Goal: Task Accomplishment & Management: Complete application form

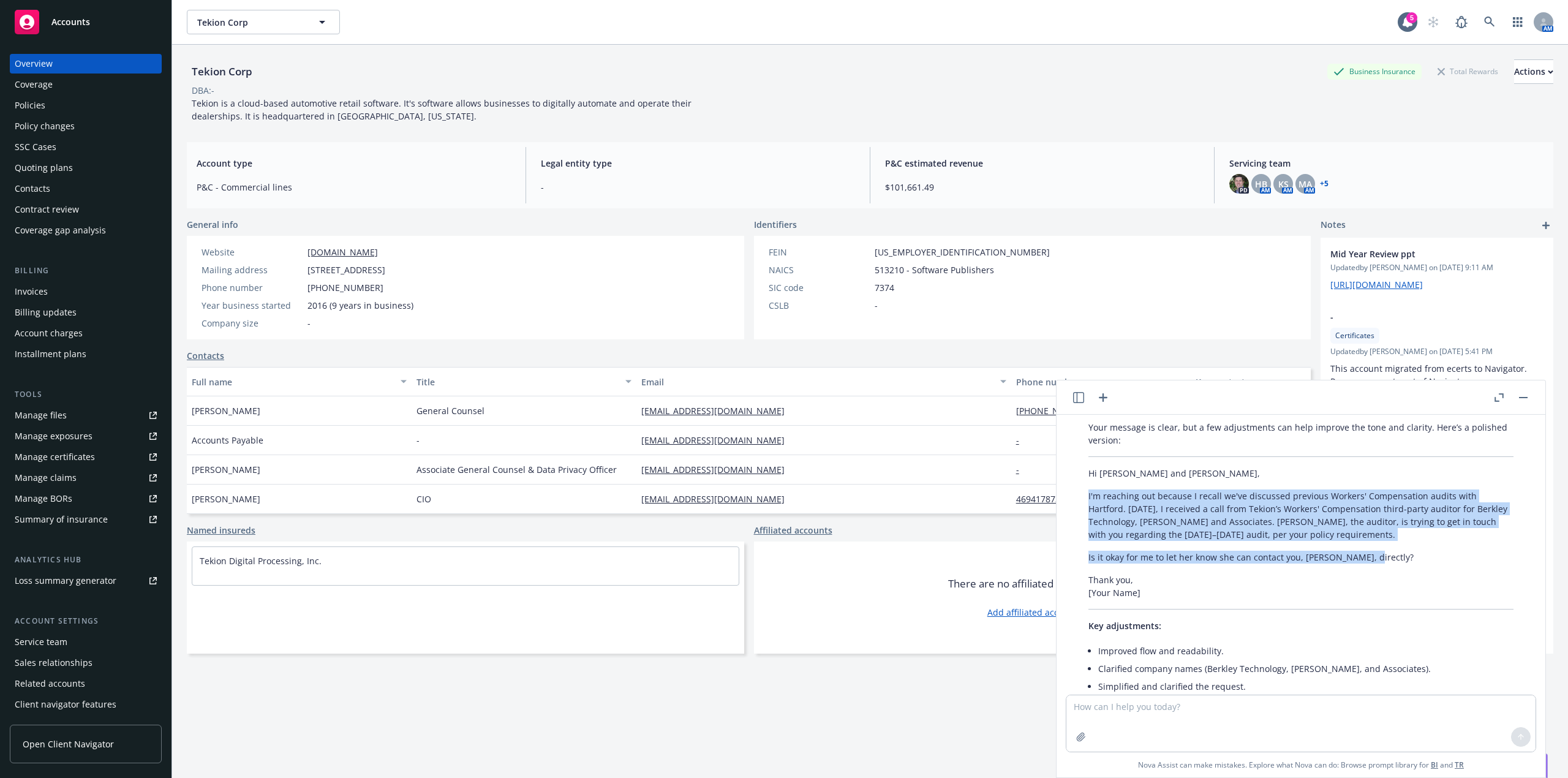
scroll to position [214, 0]
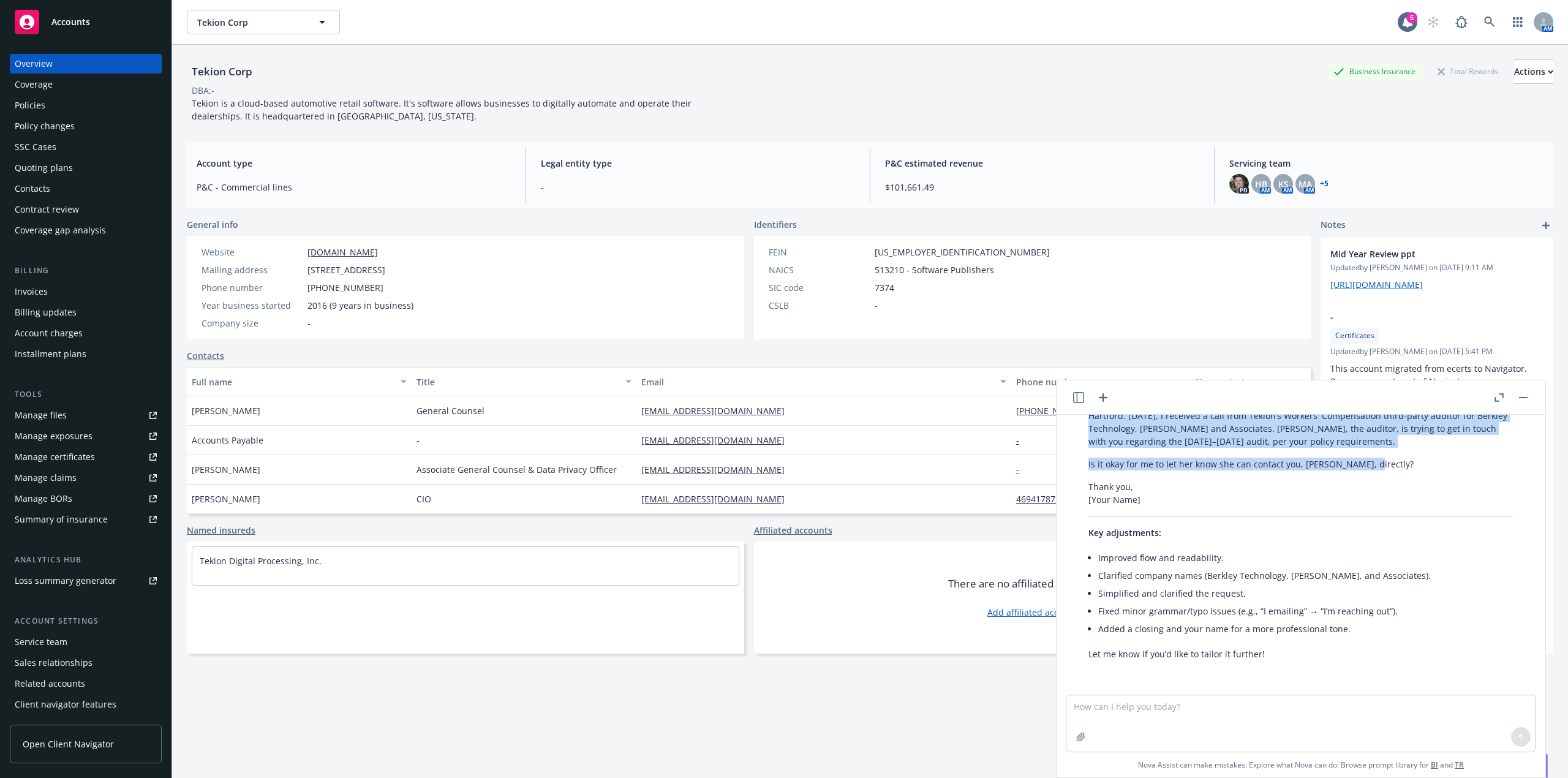
click at [1074, 399] on icon "button" at bounding box center [1078, 396] width 11 height 11
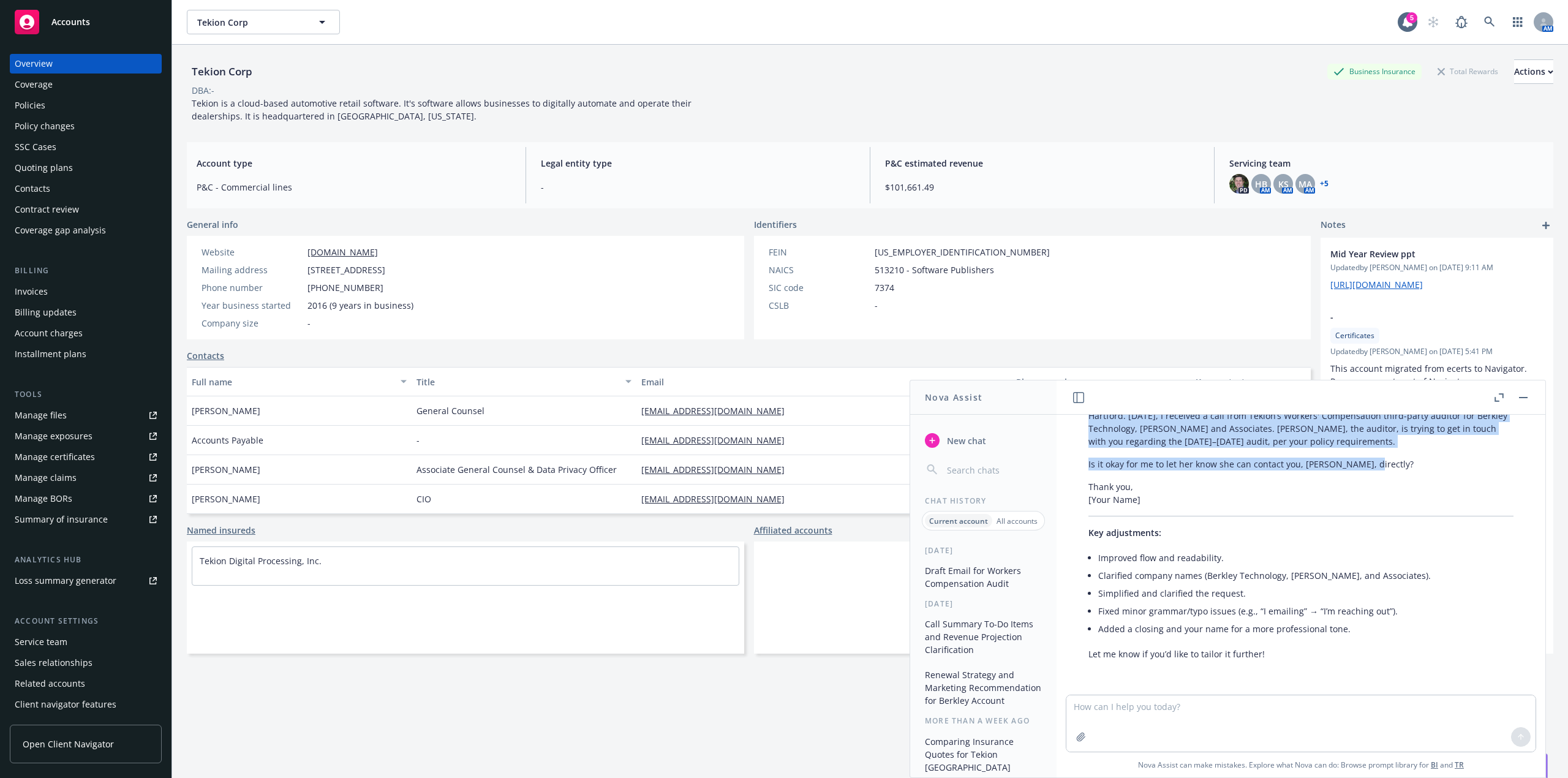
click at [961, 631] on button "Call Summary To-Do Items and Revenue Projection Clarification" at bounding box center [982, 637] width 127 height 46
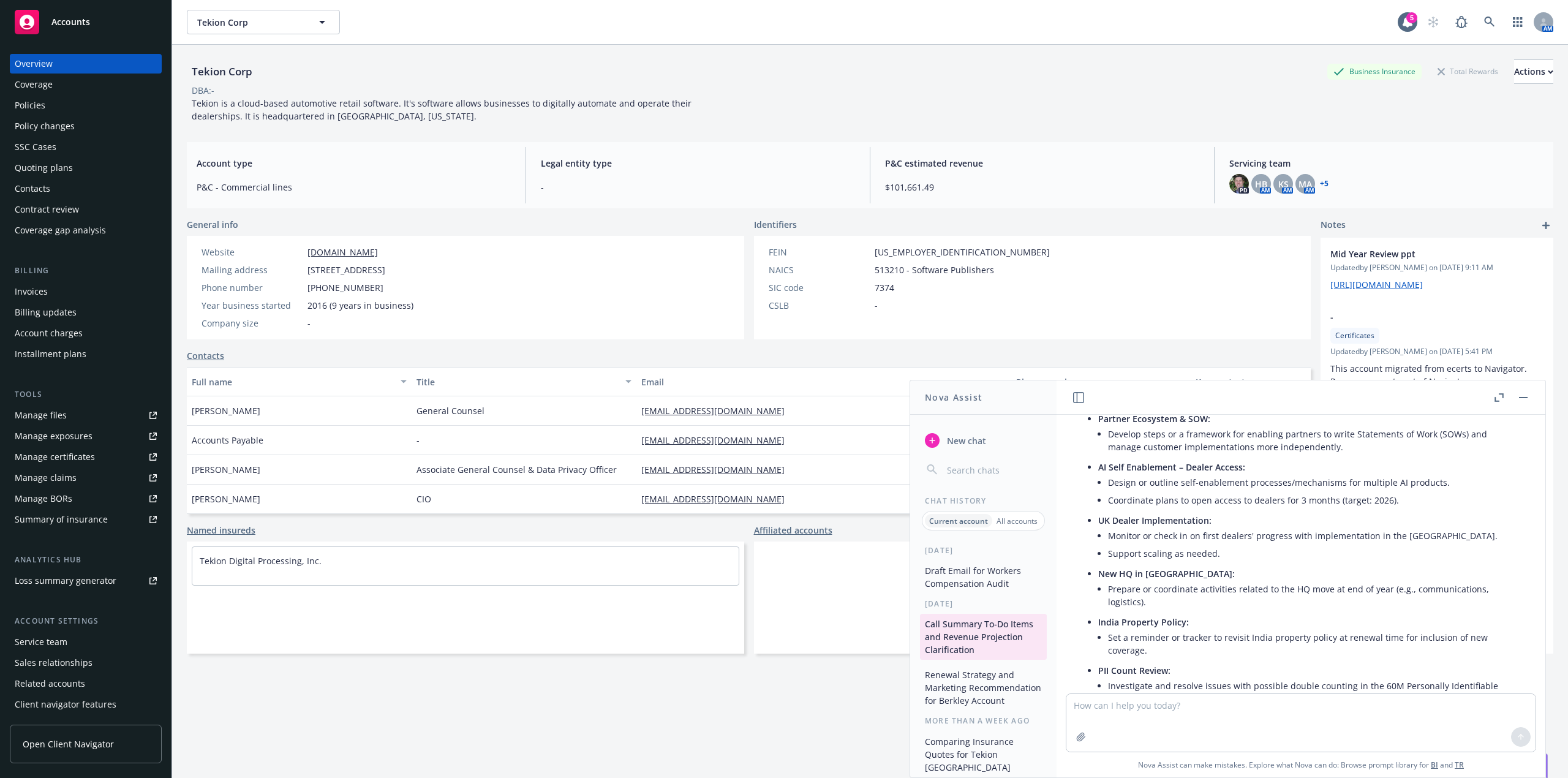
scroll to position [258, 0]
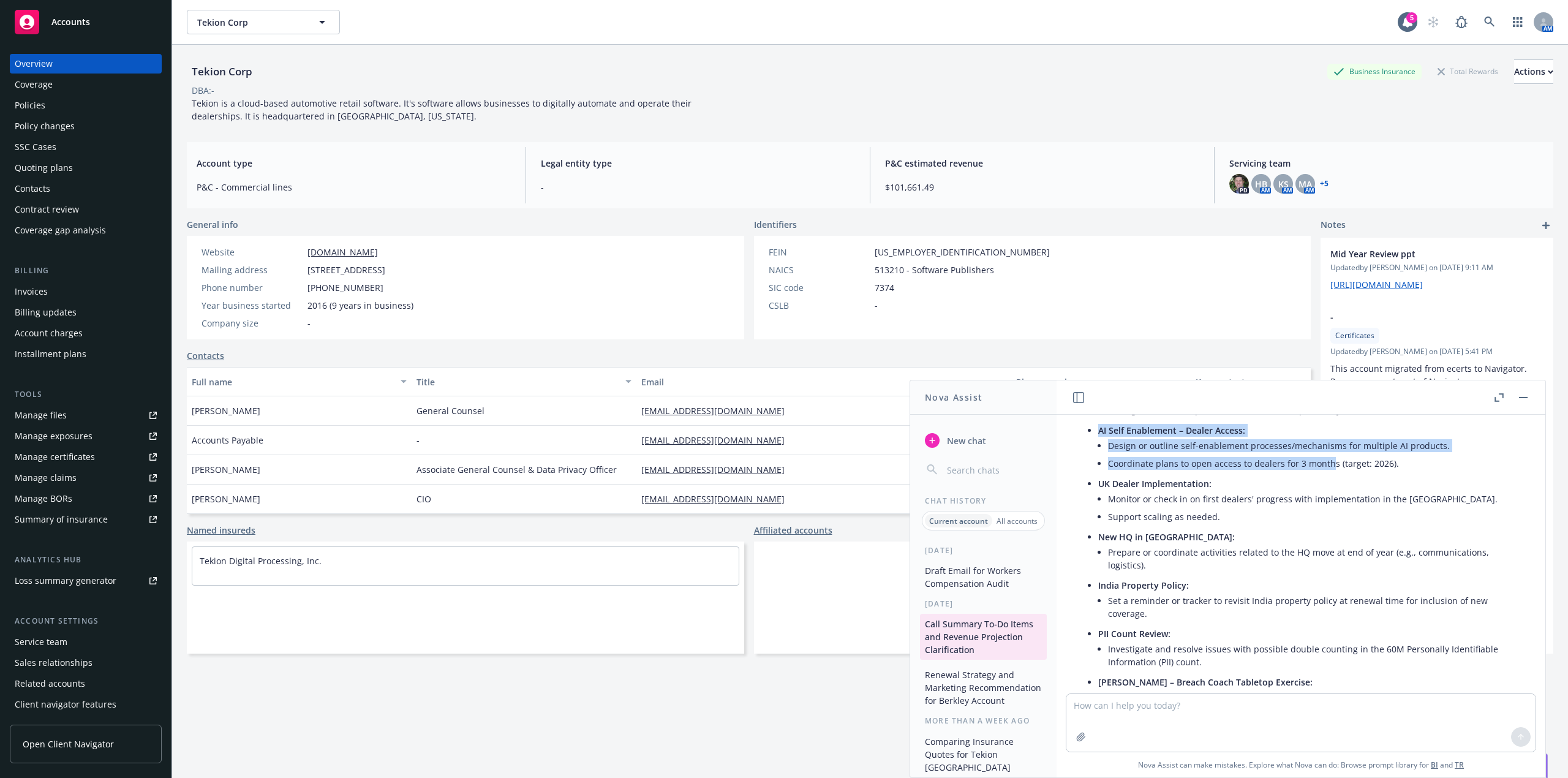
drag, startPoint x: 1100, startPoint y: 439, endPoint x: 1331, endPoint y: 469, distance: 232.9
click at [1331, 468] on li "AI Self Enablement – Dealer Access: Design or outline self-enablement processes…" at bounding box center [1305, 447] width 415 height 53
click at [1169, 488] on li "UK Dealer Implementation: Monitor or check in on first dealers' progress with i…" at bounding box center [1305, 500] width 415 height 53
drag, startPoint x: 1098, startPoint y: 442, endPoint x: 1365, endPoint y: 444, distance: 267.0
click at [1250, 442] on div "Based on your call summary notes, here’s a clear list of to-do items and action…" at bounding box center [1300, 674] width 449 height 657
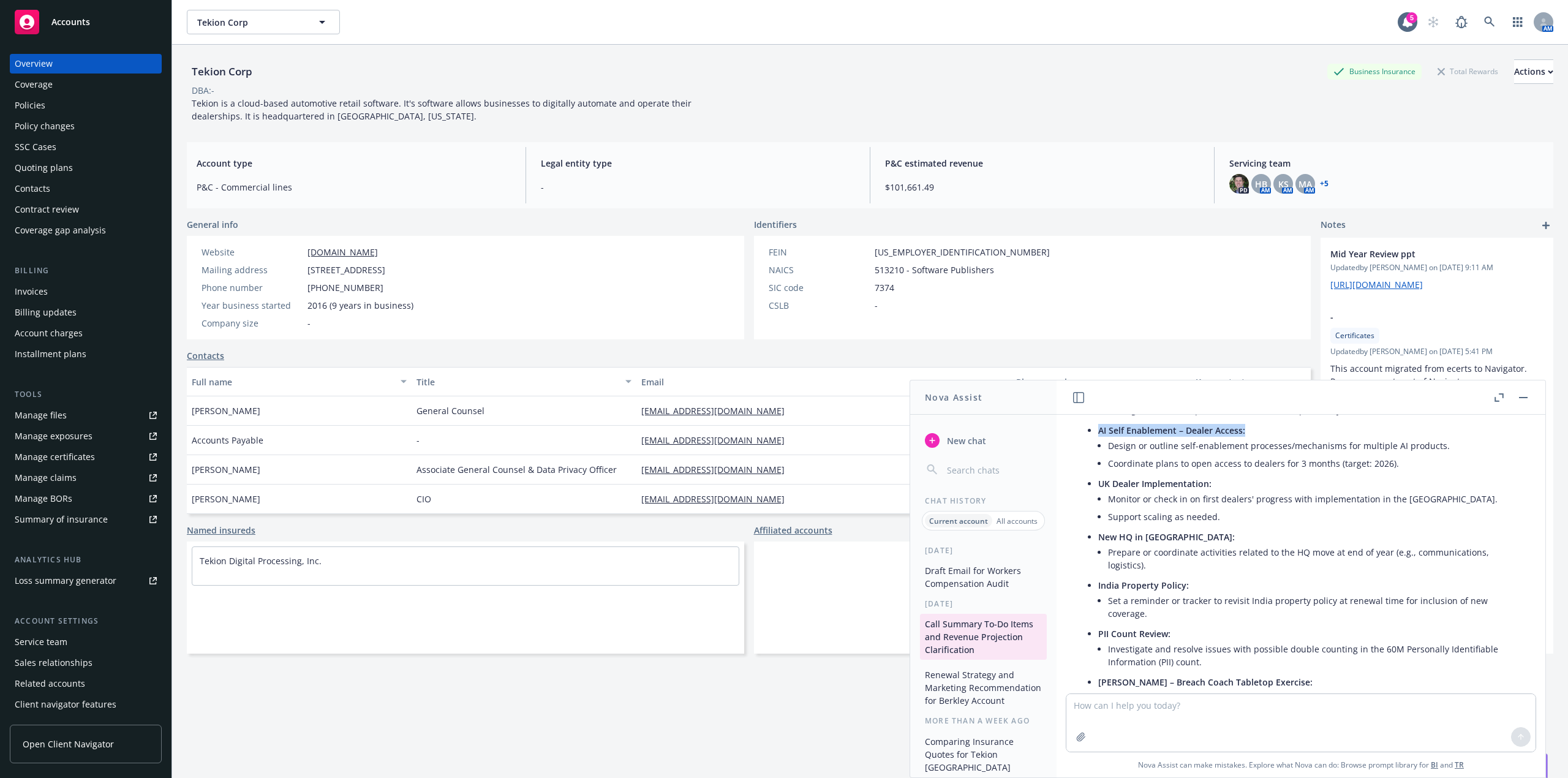
copy span "AI Self Enablement – Dealer Access:"
drag, startPoint x: 1109, startPoint y: 458, endPoint x: 1353, endPoint y: 459, distance: 244.0
click at [1353, 454] on li "Design or outline self-enablement processes/mechanisms for multiple AI products." at bounding box center [1310, 445] width 405 height 18
click at [1354, 454] on li "Design or outline self-enablement processes/mechanisms for multiple AI products." at bounding box center [1310, 445] width 405 height 18
drag, startPoint x: 1439, startPoint y: 459, endPoint x: 1235, endPoint y: 459, distance: 204.0
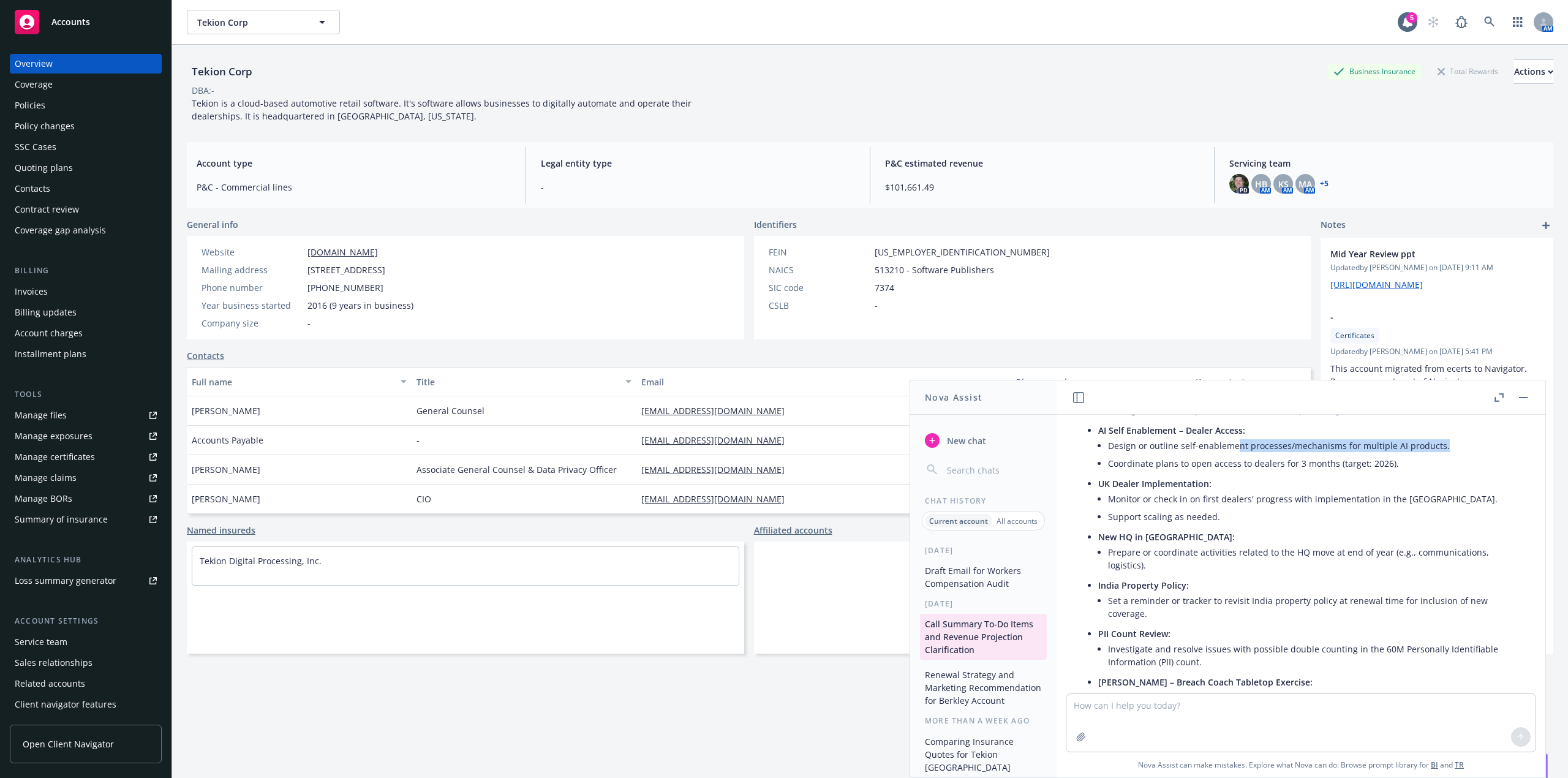
click at [1235, 454] on li "Design or outline self-enablement processes/mechanisms for multiple AI products." at bounding box center [1310, 445] width 405 height 18
drag, startPoint x: 1103, startPoint y: 476, endPoint x: 1373, endPoint y: 474, distance: 270.0
click at [1373, 474] on li "AI Self Enablement – Dealer Access: Design or outline self-enablement processes…" at bounding box center [1305, 447] width 415 height 53
drag, startPoint x: 1373, startPoint y: 474, endPoint x: 1396, endPoint y: 475, distance: 23.0
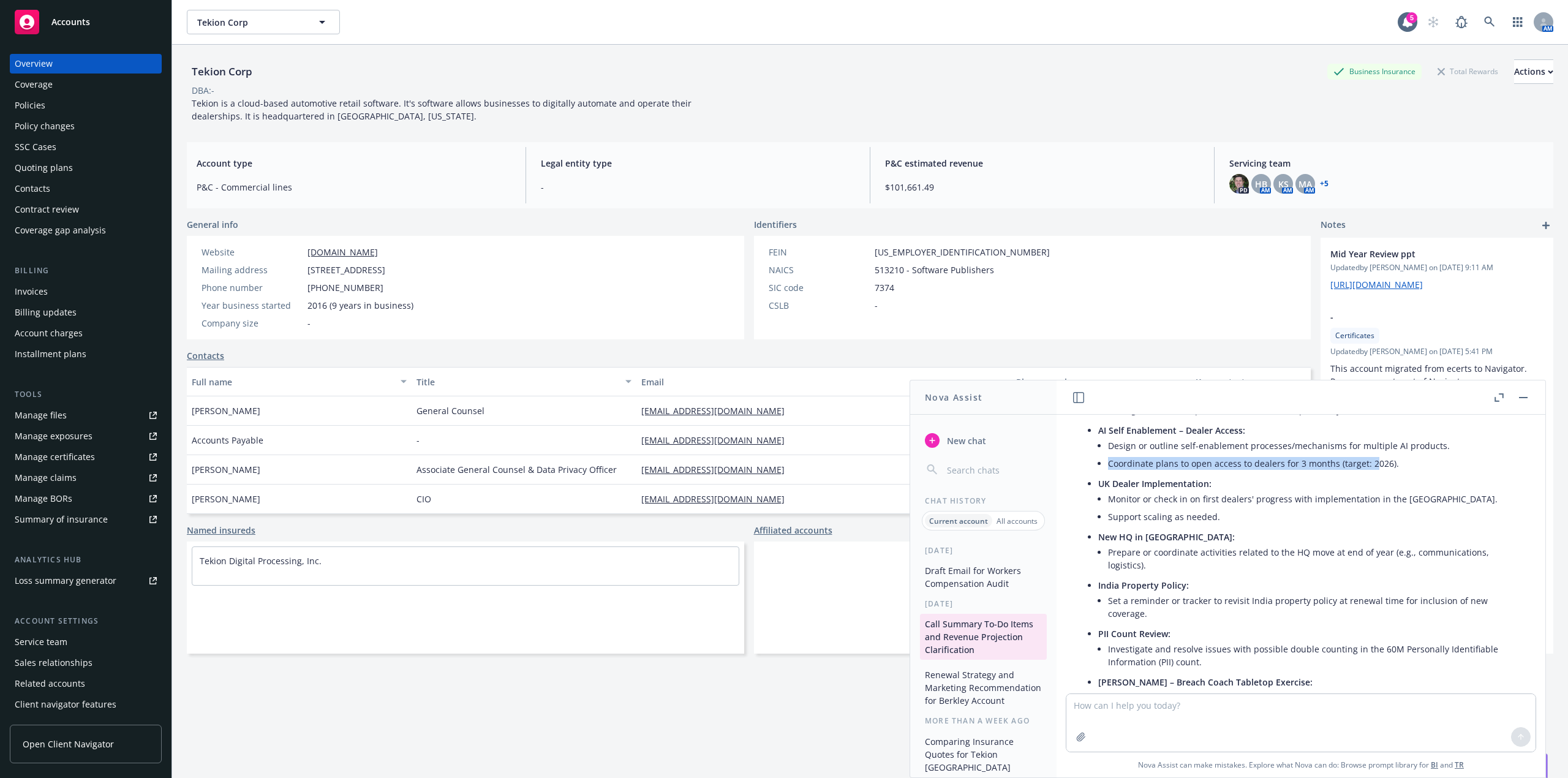
click at [1375, 472] on li "Coordinate plans to open access to dealers for 3 months (target: 2026)." at bounding box center [1310, 463] width 405 height 18
click at [1400, 472] on li "Coordinate plans to open access to dealers for 3 months (target: 2026)." at bounding box center [1310, 463] width 405 height 18
drag, startPoint x: 1359, startPoint y: 476, endPoint x: 1183, endPoint y: 476, distance: 176.0
click at [1183, 472] on li "Coordinate plans to open access to dealers for 3 months (target: 2026)." at bounding box center [1310, 463] width 405 height 18
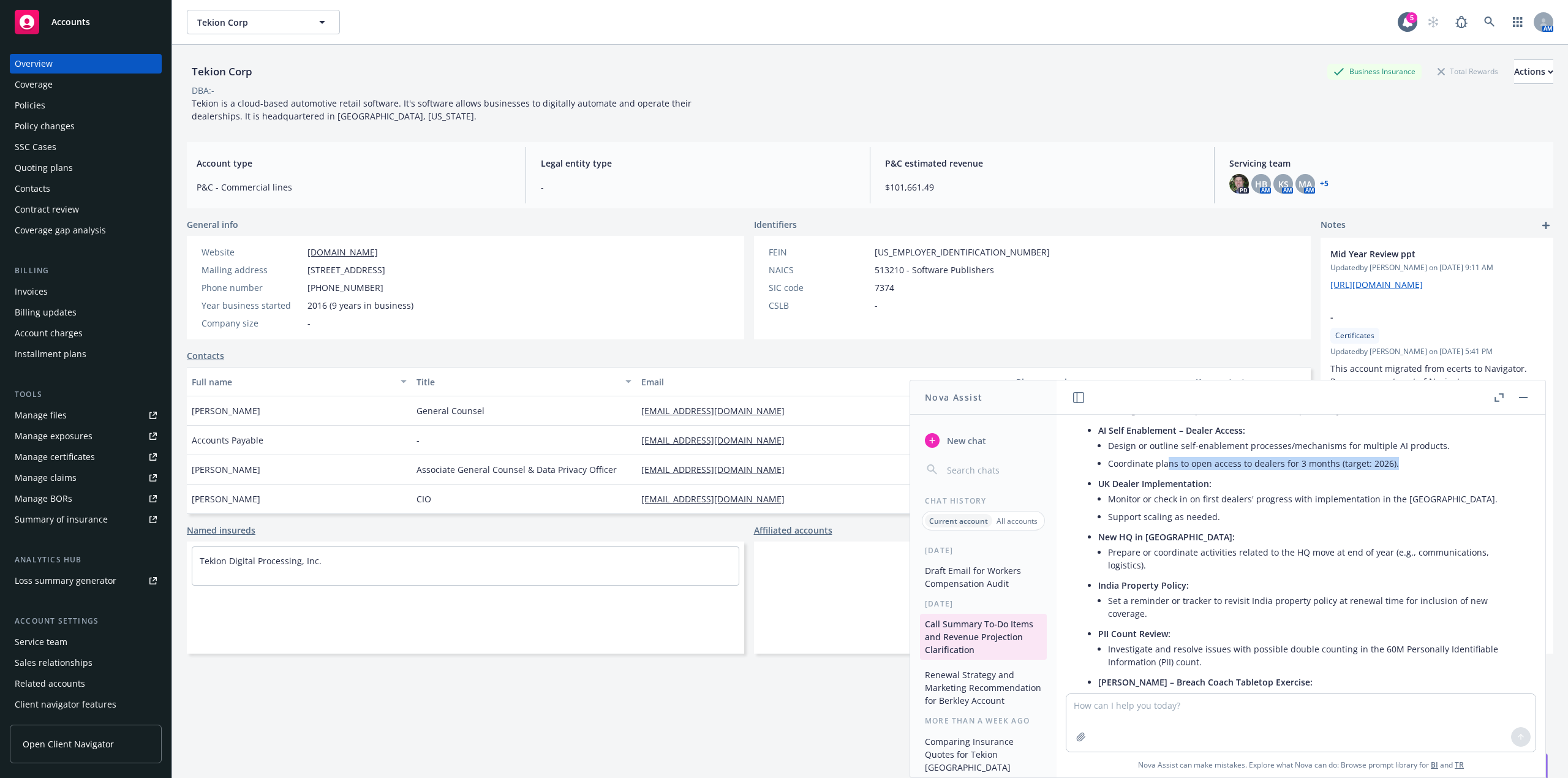
drag, startPoint x: 1400, startPoint y: 476, endPoint x: 1160, endPoint y: 466, distance: 240.2
click at [1162, 468] on li "Coordinate plans to open access to dealers for 3 months (target: 2026)." at bounding box center [1310, 463] width 405 height 18
click at [1160, 466] on li "Coordinate plans to open access to dealers for 3 months (target: 2026)." at bounding box center [1310, 463] width 405 height 18
drag, startPoint x: 1402, startPoint y: 473, endPoint x: 1157, endPoint y: 478, distance: 245.1
click at [1157, 472] on li "Coordinate plans to open access to dealers for 3 months (target: 2026)." at bounding box center [1310, 463] width 405 height 18
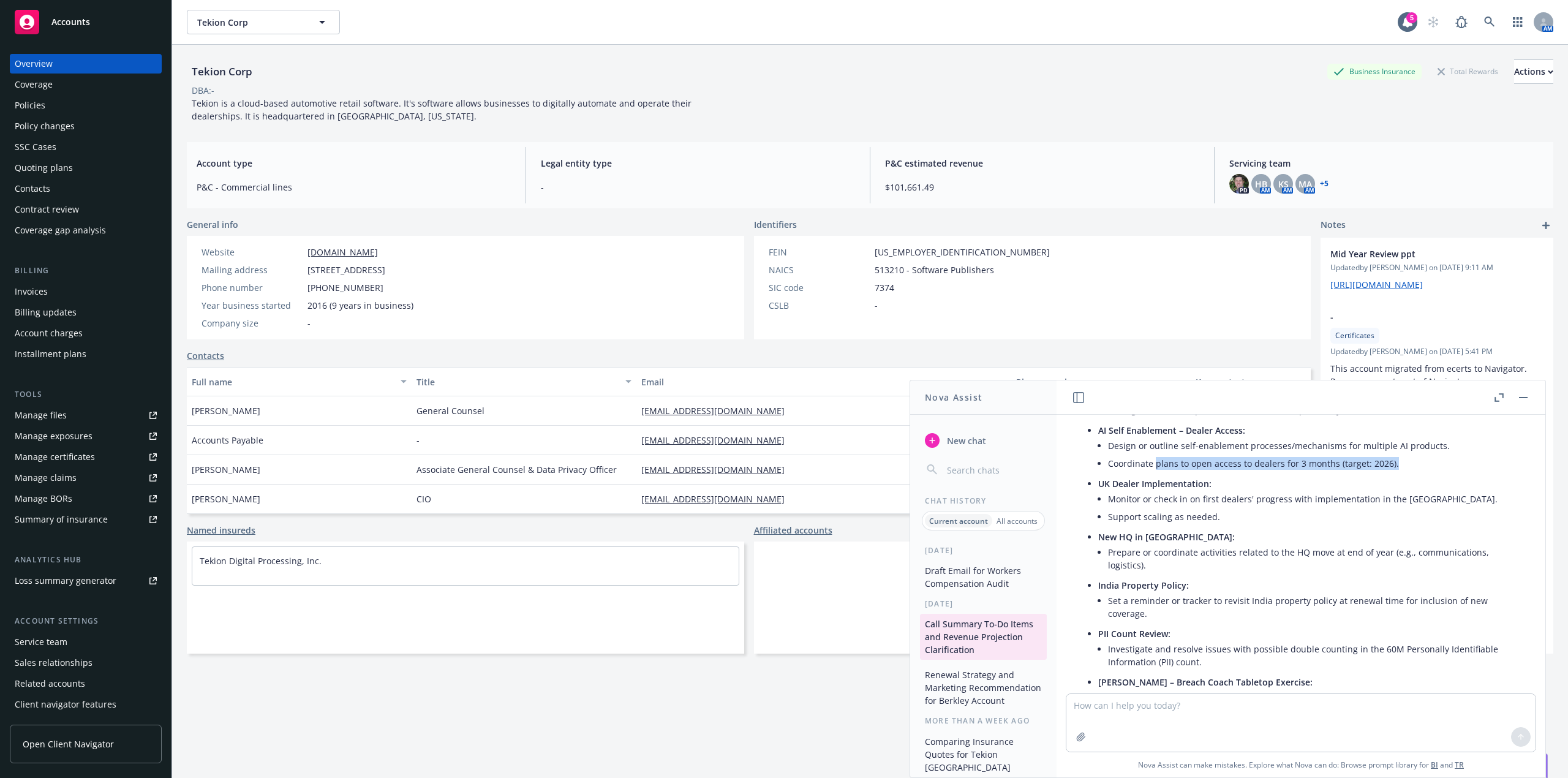
copy li "plans to open access to dealers for 3 months (target: 2026)."
drag, startPoint x: 1140, startPoint y: 455, endPoint x: 1285, endPoint y: 458, distance: 145.0
click at [1285, 454] on li "Design or outline self-enablement processes/mechanisms for multiple AI products." at bounding box center [1310, 445] width 405 height 18
click at [1287, 454] on li "Design or outline self-enablement processes/mechanisms for multiple AI products." at bounding box center [1310, 445] width 405 height 18
click at [1247, 472] on li "Coordinate plans to open access to dealers for 3 months (target: 2026)." at bounding box center [1310, 463] width 405 height 18
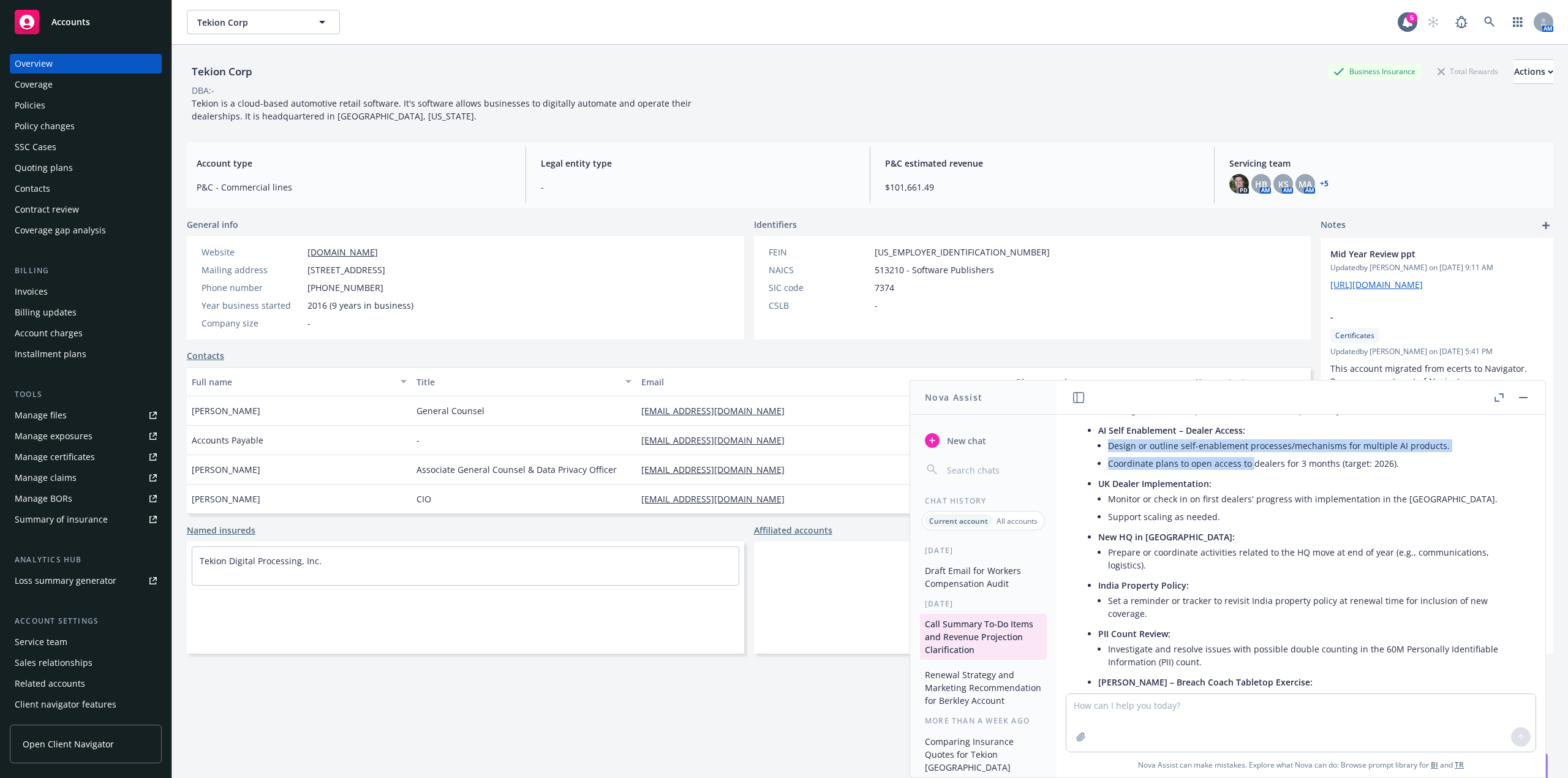
drag, startPoint x: 1104, startPoint y: 458, endPoint x: 1252, endPoint y: 473, distance: 148.8
click at [1252, 473] on li "AI Self Enablement – Dealer Access: Design or outline self-enablement processes…" at bounding box center [1305, 447] width 415 height 53
click at [1252, 472] on li "Coordinate plans to open access to dealers for 3 months (target: 2026)." at bounding box center [1310, 463] width 405 height 18
drag, startPoint x: 1174, startPoint y: 462, endPoint x: 1318, endPoint y: 461, distance: 144.0
click at [1318, 454] on li "Design or outline self-enablement processes/mechanisms for multiple AI products." at bounding box center [1310, 445] width 405 height 18
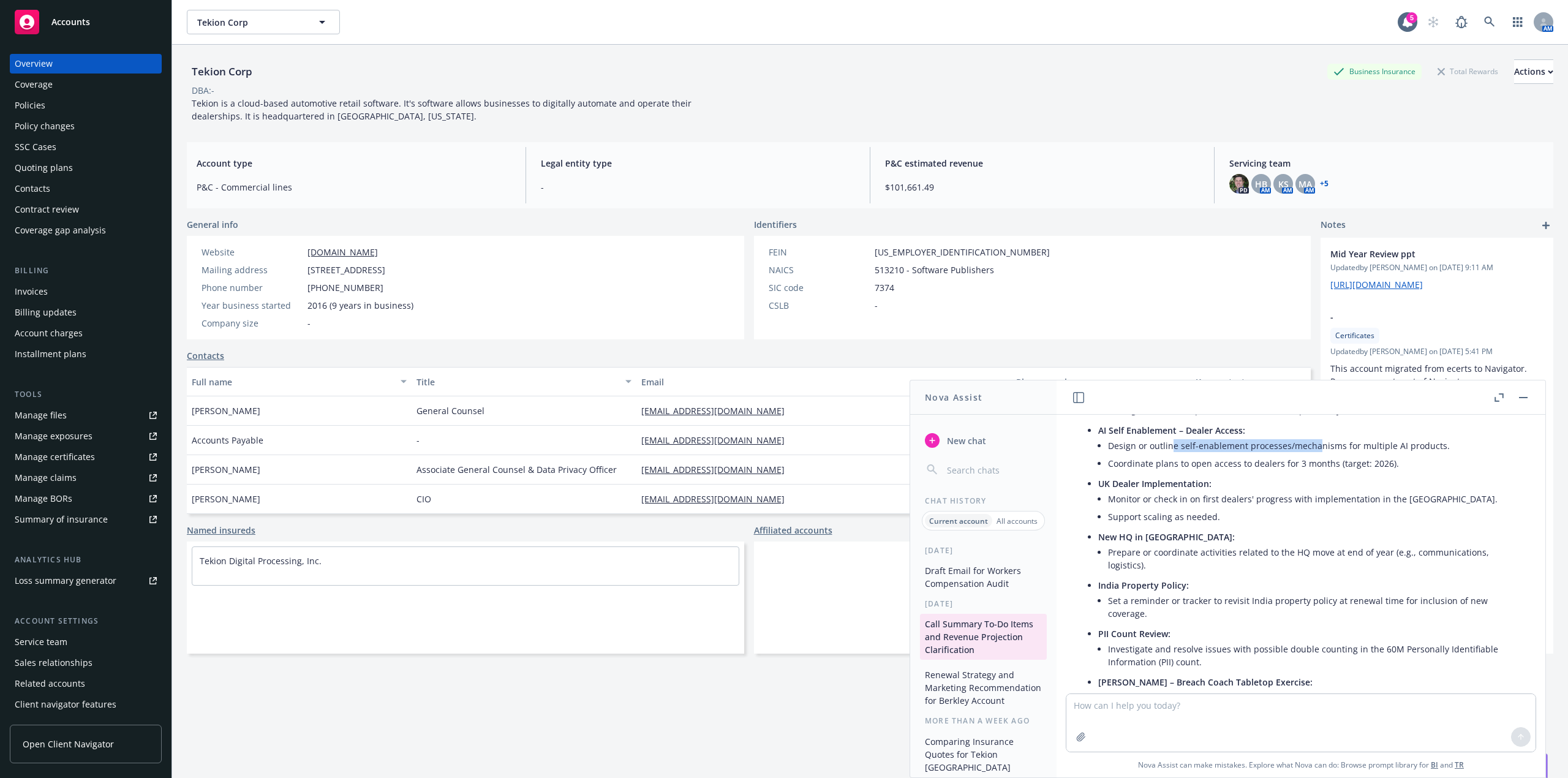
click at [1317, 454] on li "Design or outline self-enablement processes/mechanisms for multiple AI products." at bounding box center [1310, 445] width 405 height 18
drag, startPoint x: 1111, startPoint y: 508, endPoint x: 1402, endPoint y: 517, distance: 291.1
click at [1402, 508] on li "Monitor or check in on first dealers' progress with implementation in the [GEOG…" at bounding box center [1310, 499] width 405 height 18
drag, startPoint x: 1095, startPoint y: 496, endPoint x: 1276, endPoint y: 495, distance: 181.0
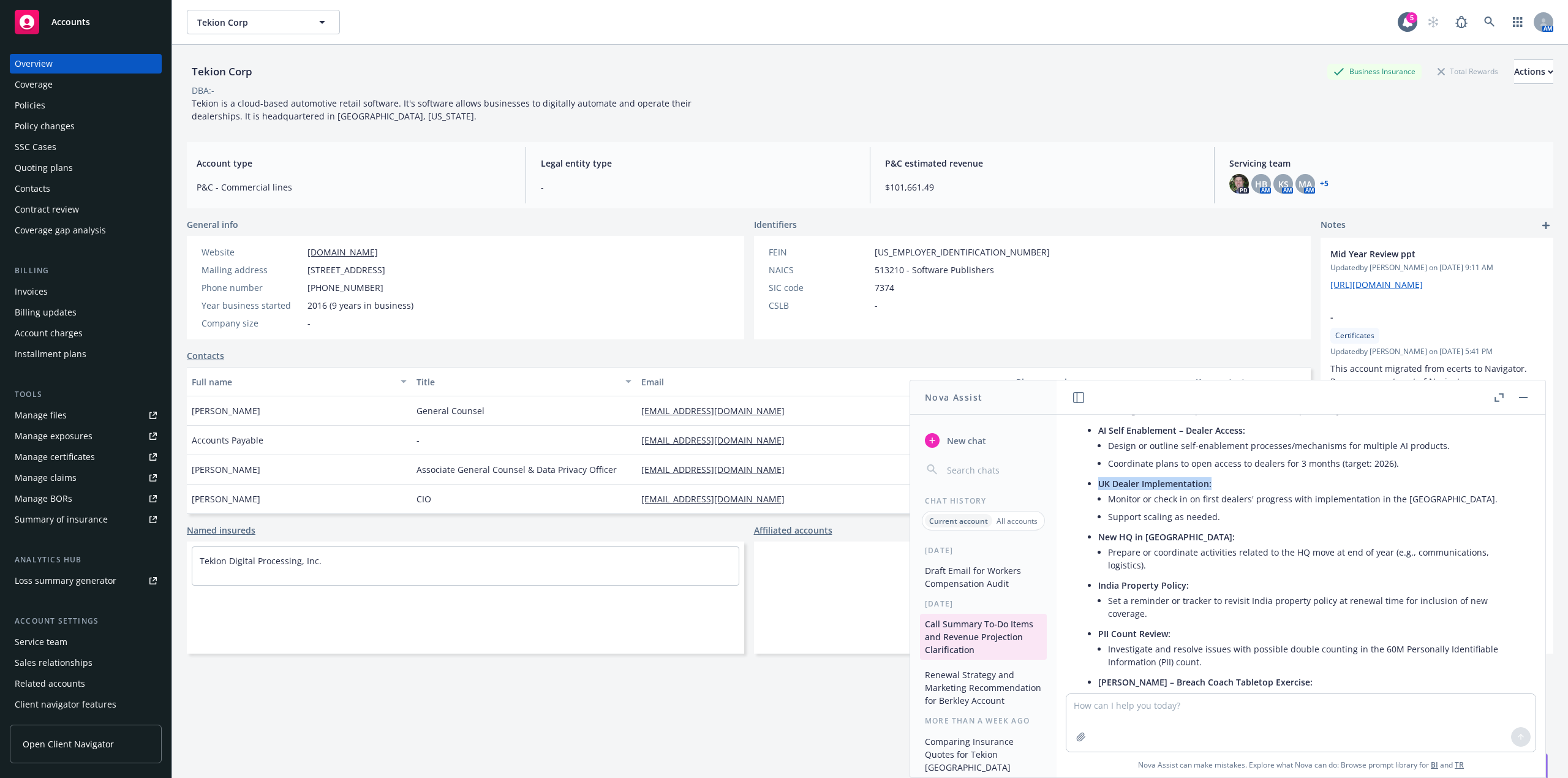
click at [1252, 495] on div "Based on your call summary notes, here’s a clear list of to-do items and action…" at bounding box center [1300, 674] width 449 height 657
copy span "UK Dealer Implementation:"
drag, startPoint x: 1113, startPoint y: 512, endPoint x: 1340, endPoint y: 518, distance: 227.1
click at [1340, 508] on li "Monitor or check in on first dealers' progress with implementation in the [GEOG…" at bounding box center [1310, 499] width 405 height 18
click at [1341, 508] on li "Monitor or check in on first dealers' progress with implementation in the [GEOG…" at bounding box center [1310, 499] width 405 height 18
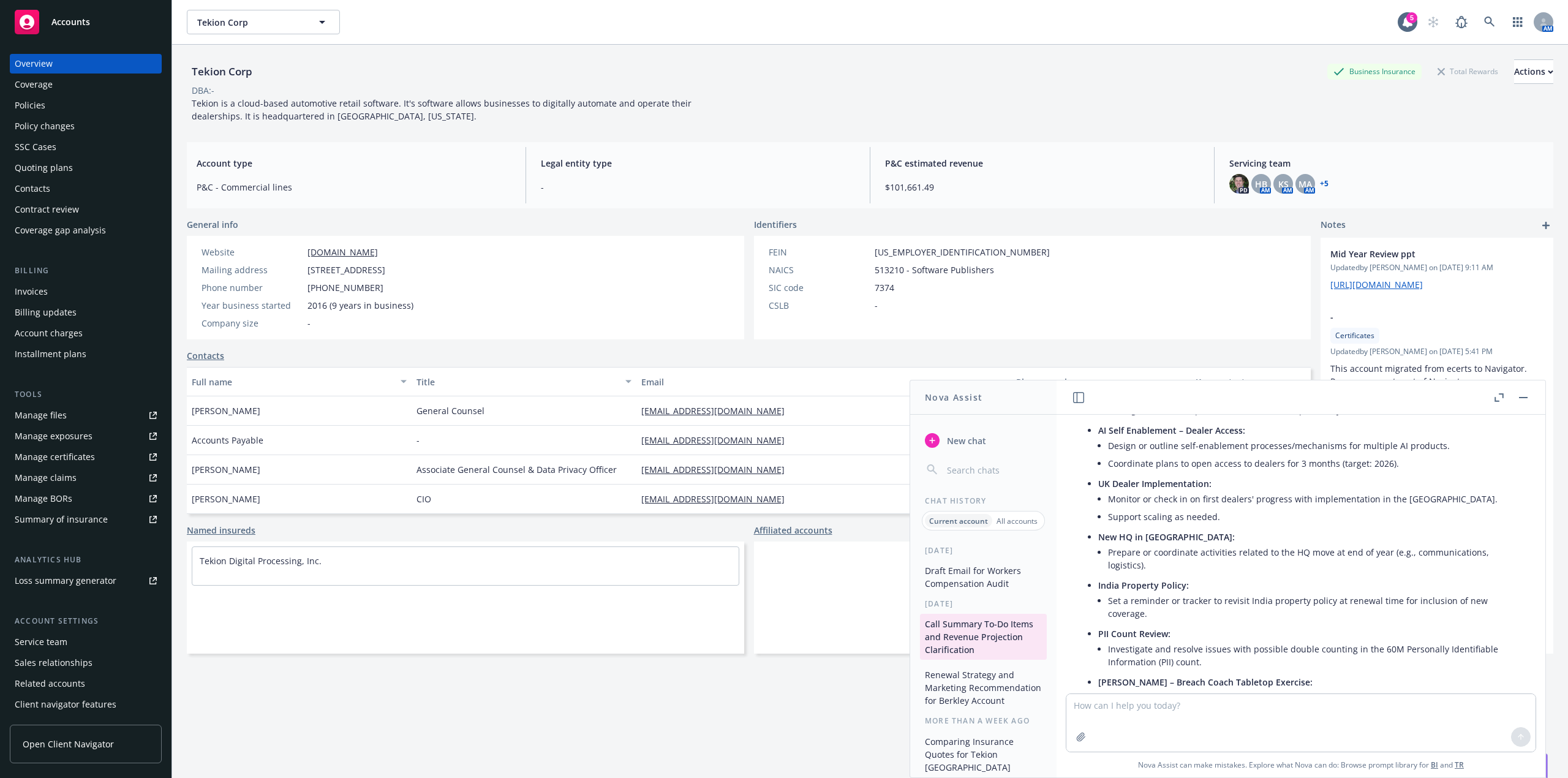
click at [1188, 523] on li "Support scaling as needed." at bounding box center [1310, 517] width 405 height 18
drag, startPoint x: 1203, startPoint y: 511, endPoint x: 1418, endPoint y: 511, distance: 215.0
click at [1418, 508] on li "Monitor or check in on first dealers' progress with implementation in the [GEOG…" at bounding box center [1310, 499] width 405 height 18
click at [1209, 508] on li "Monitor or check in on first dealers' progress with implementation in the [GEOG…" at bounding box center [1310, 499] width 405 height 18
drag, startPoint x: 1199, startPoint y: 510, endPoint x: 1445, endPoint y: 514, distance: 246.0
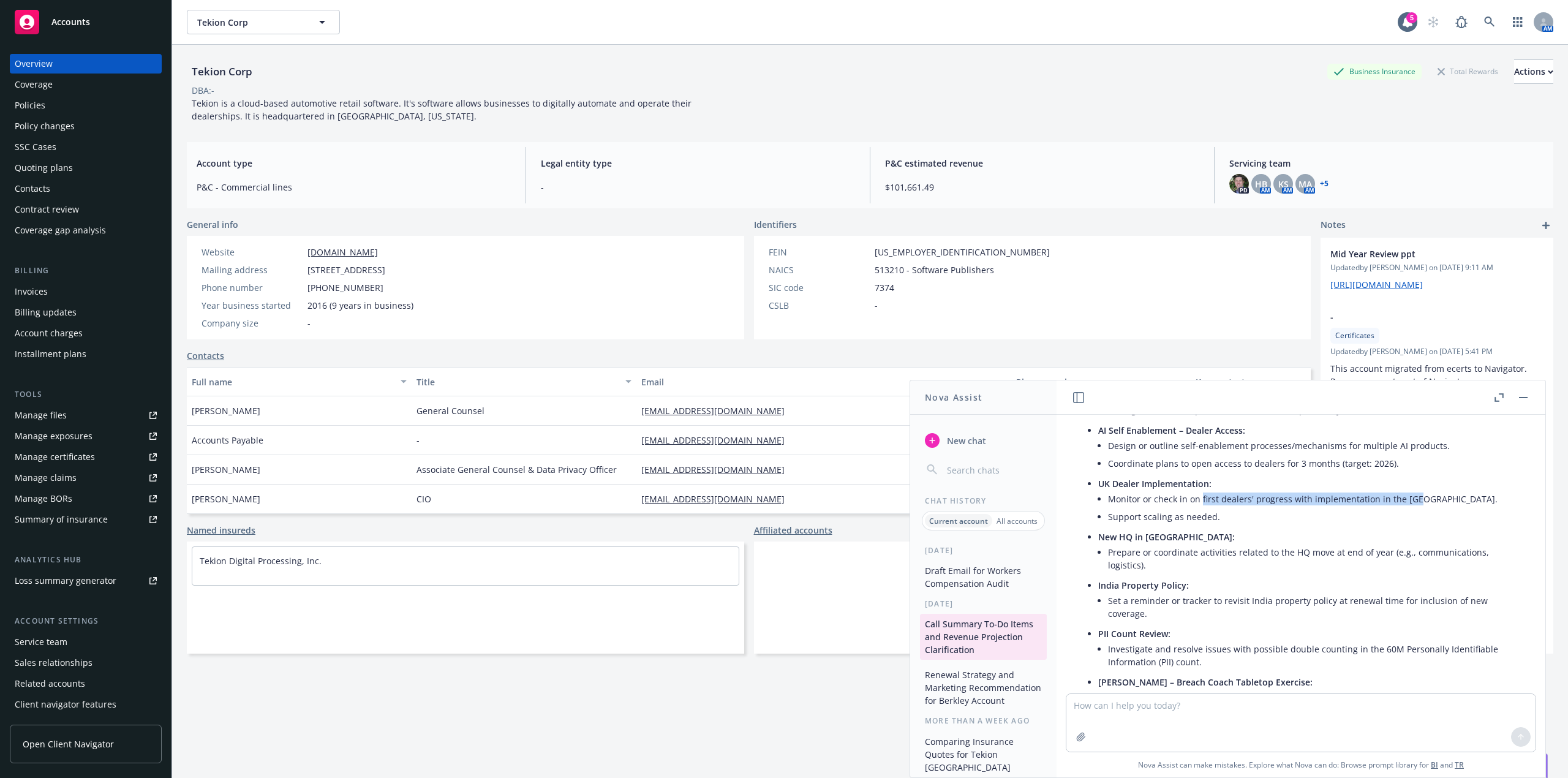
click at [1445, 508] on li "Monitor or check in on first dealers' progress with implementation in the [GEOG…" at bounding box center [1310, 499] width 405 height 18
copy li "first dealers' progress with implementation in the [GEOGRAPHIC_DATA]."
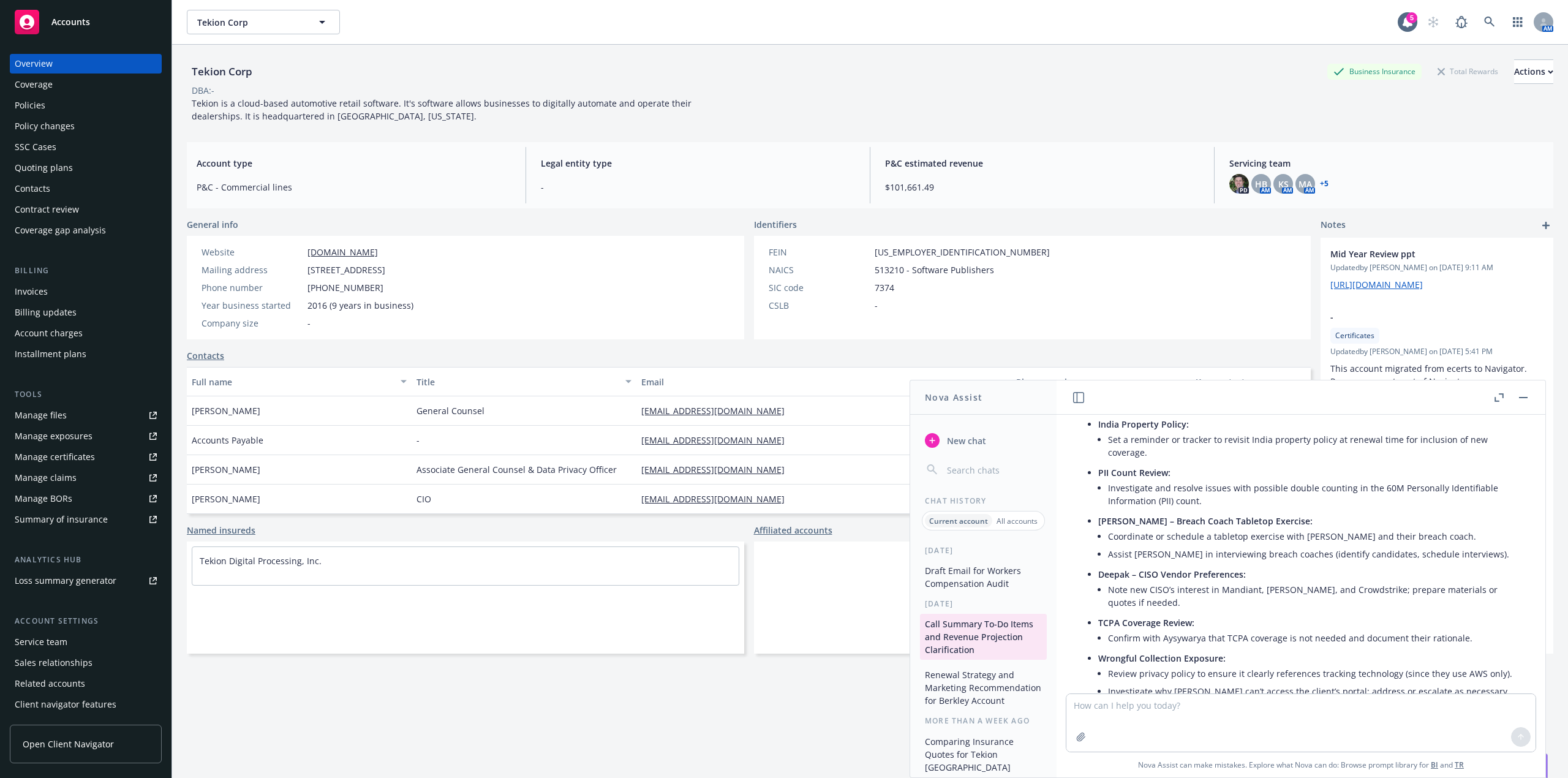
scroll to position [448, 0]
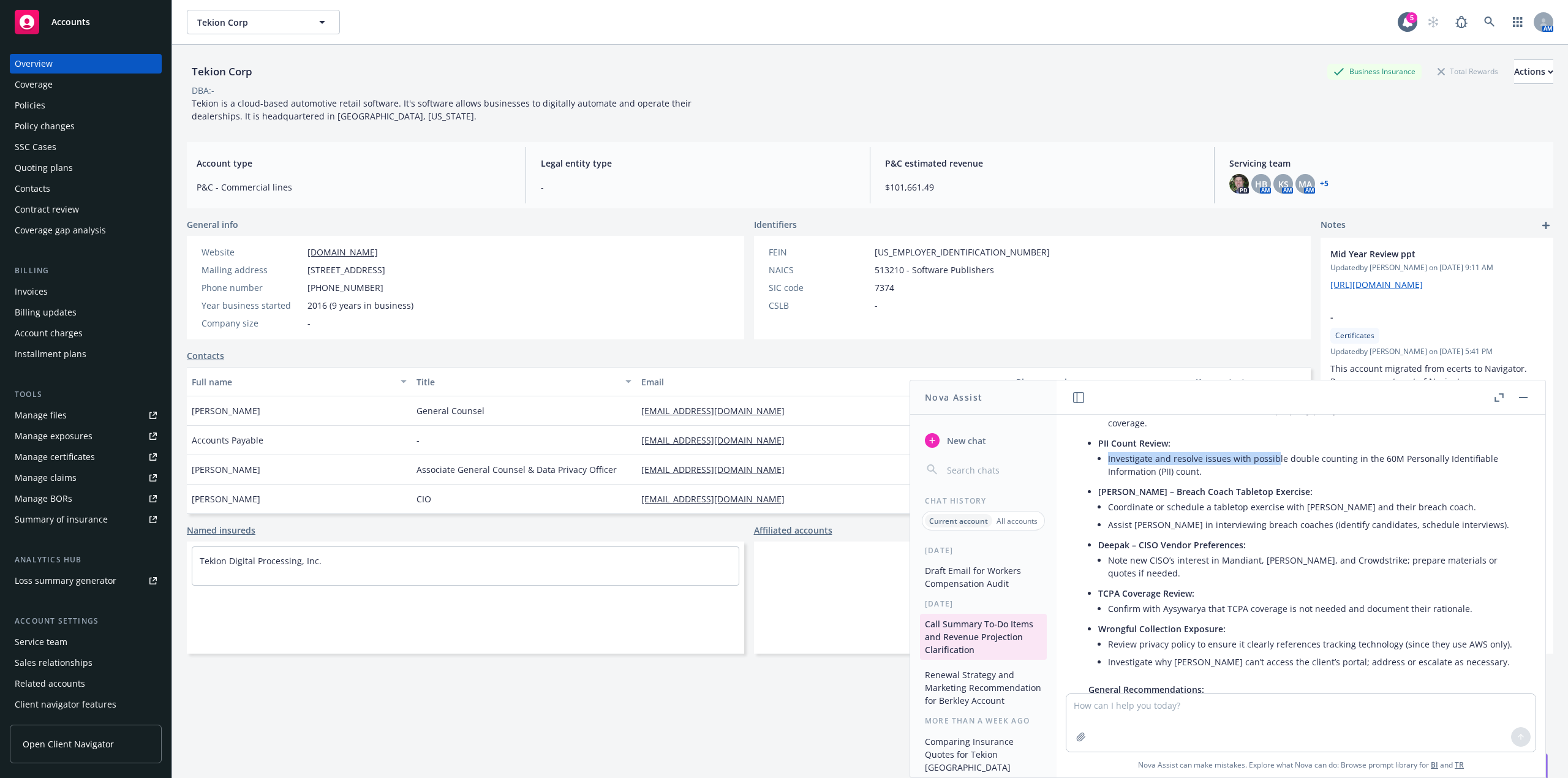
drag, startPoint x: 1106, startPoint y: 476, endPoint x: 1272, endPoint y: 476, distance: 166.0
click at [1272, 476] on li "PII Count Review: Investigate and resolve issues with possible double counting …" at bounding box center [1305, 458] width 415 height 49
click at [1272, 476] on li "Investigate and resolve issues with possible double counting in the 60M Persona…" at bounding box center [1310, 464] width 405 height 31
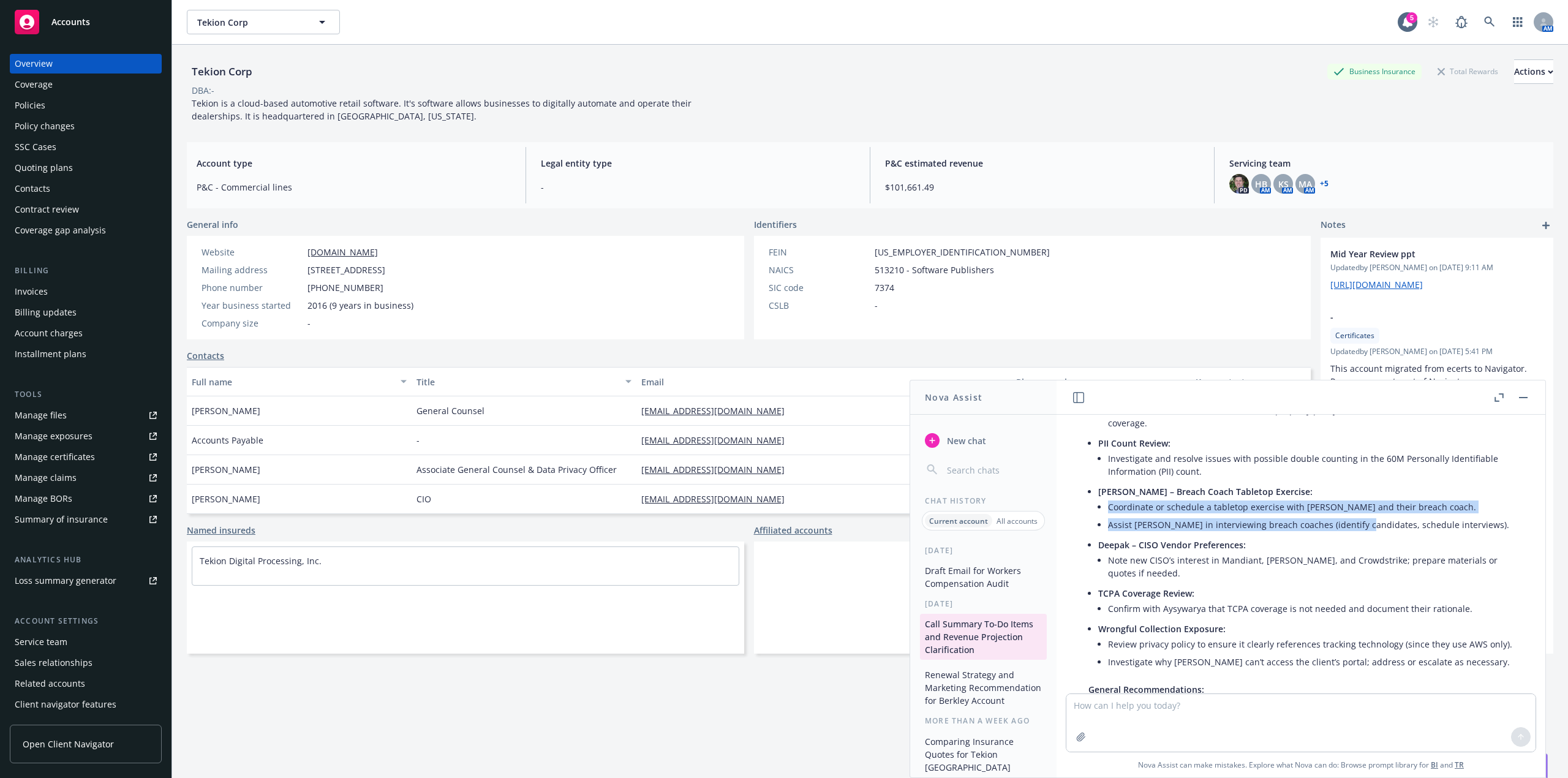
drag, startPoint x: 1108, startPoint y: 522, endPoint x: 1356, endPoint y: 541, distance: 248.7
click at [1356, 536] on li "[PERSON_NAME] – Breach Coach Tabletop Exercise: Coordinate or schedule a tablet…" at bounding box center [1305, 508] width 415 height 53
click at [1356, 534] on li "Assist [PERSON_NAME] in interviewing breach coaches (identify candidates, sched…" at bounding box center [1310, 525] width 405 height 18
drag, startPoint x: 1443, startPoint y: 535, endPoint x: 1116, endPoint y: 521, distance: 327.3
click at [1116, 521] on ul "Coordinate or schedule a tabletop exercise with [PERSON_NAME] and their breach …" at bounding box center [1310, 516] width 405 height 36
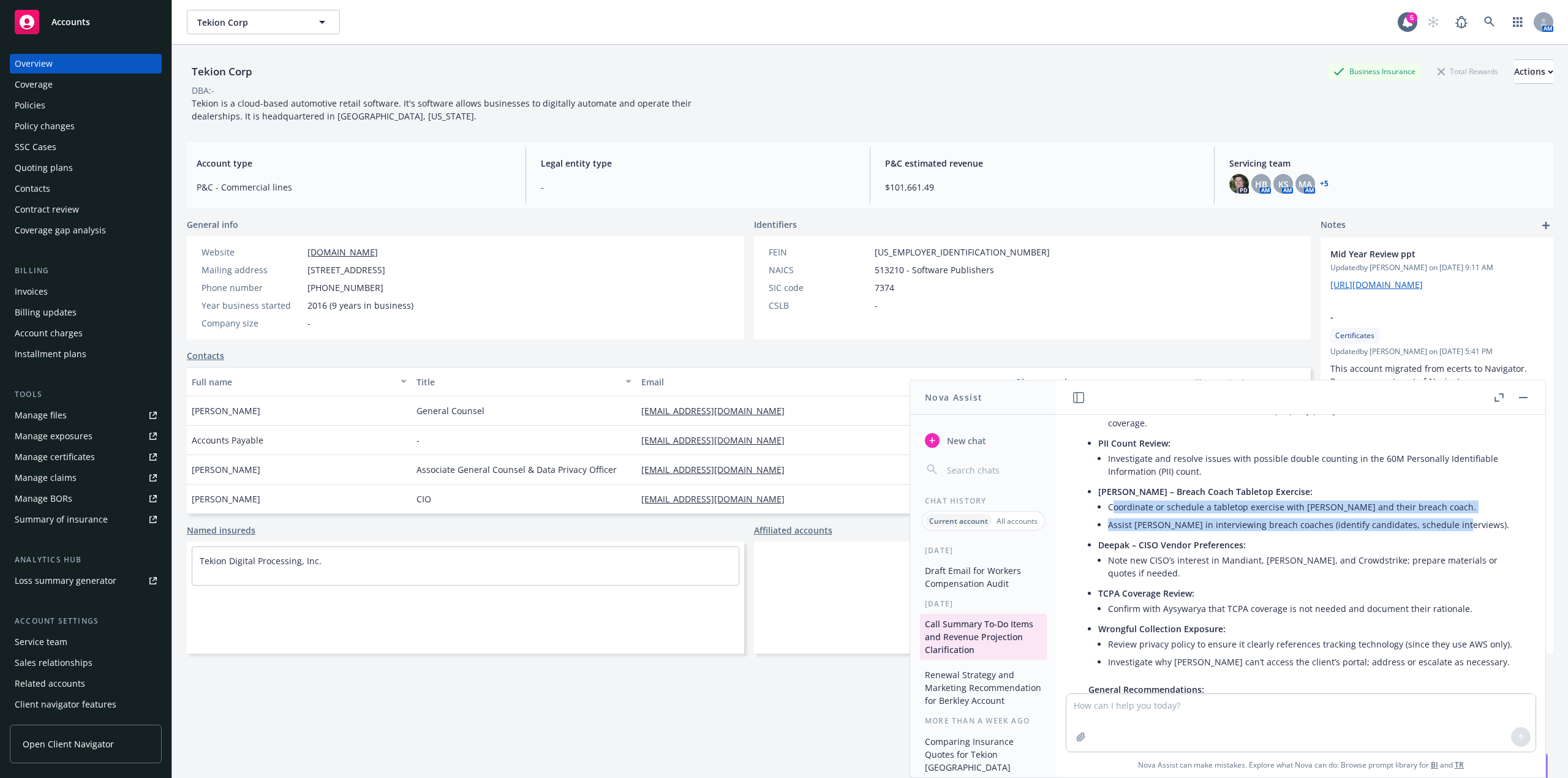
click at [1116, 516] on li "Coordinate or schedule a tabletop exercise with [PERSON_NAME] and their breach …" at bounding box center [1310, 507] width 405 height 18
drag, startPoint x: 1101, startPoint y: 503, endPoint x: 1436, endPoint y: 533, distance: 336.3
click at [1436, 533] on li "[PERSON_NAME] – Breach Coach Tabletop Exercise: Coordinate or schedule a tablet…" at bounding box center [1305, 508] width 415 height 53
click at [1436, 533] on li "Assist [PERSON_NAME] in interviewing breach coaches (identify candidates, sched…" at bounding box center [1310, 525] width 405 height 18
drag, startPoint x: 1111, startPoint y: 522, endPoint x: 1301, endPoint y: 522, distance: 190.0
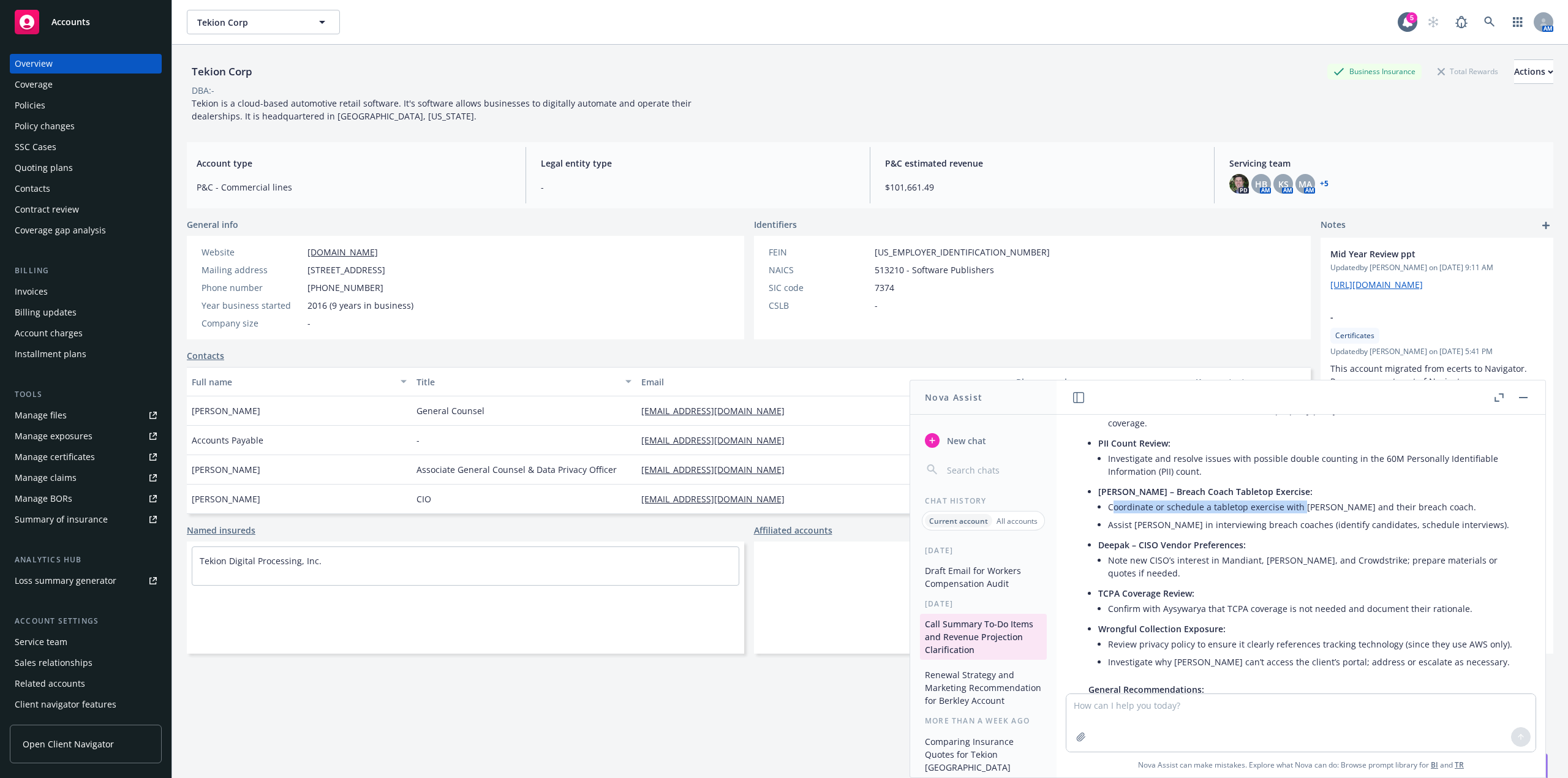
click at [1301, 516] on li "Coordinate or schedule a tabletop exercise with [PERSON_NAME] and their breach …" at bounding box center [1310, 507] width 405 height 18
drag, startPoint x: 1301, startPoint y: 522, endPoint x: 1321, endPoint y: 522, distance: 20.0
click at [1302, 516] on li "Coordinate or schedule a tabletop exercise with [PERSON_NAME] and their breach …" at bounding box center [1310, 507] width 405 height 18
drag, startPoint x: 1329, startPoint y: 522, endPoint x: 1245, endPoint y: 523, distance: 84.0
click at [1245, 516] on li "Coordinate or schedule a tabletop exercise with [PERSON_NAME] and their breach …" at bounding box center [1310, 507] width 405 height 18
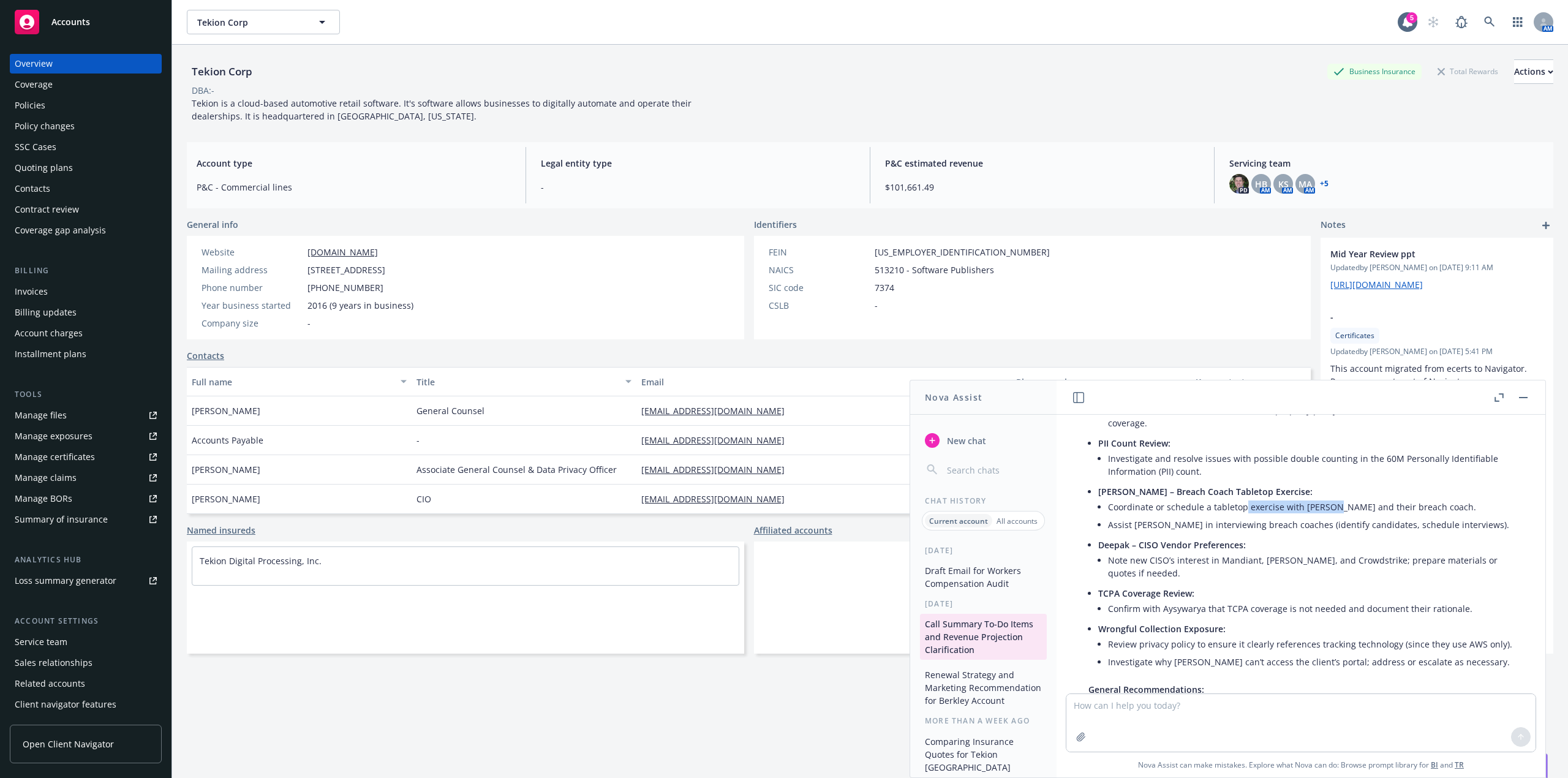
click at [1245, 516] on li "Coordinate or schedule a tabletop exercise with [PERSON_NAME] and their breach …" at bounding box center [1310, 507] width 405 height 18
drag, startPoint x: 1247, startPoint y: 519, endPoint x: 1365, endPoint y: 519, distance: 118.0
click at [1365, 516] on li "Coordinate or schedule a tabletop exercise with [PERSON_NAME] and their breach …" at bounding box center [1310, 507] width 405 height 18
drag, startPoint x: 1425, startPoint y: 518, endPoint x: 1282, endPoint y: 518, distance: 143.0
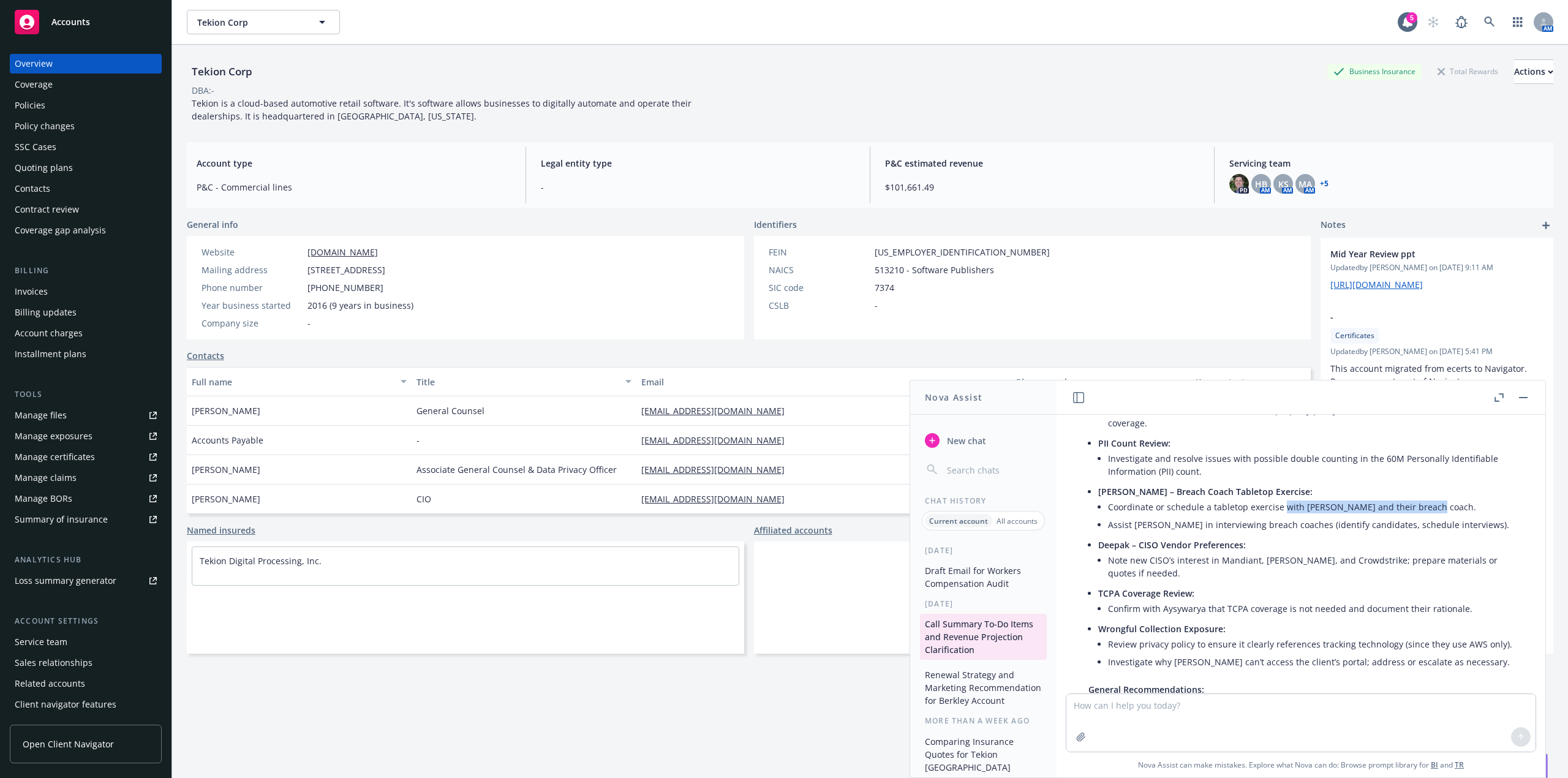
click at [1282, 516] on li "Coordinate or schedule a tabletop exercise with [PERSON_NAME] and their breach …" at bounding box center [1310, 507] width 405 height 18
drag, startPoint x: 1282, startPoint y: 518, endPoint x: 1131, endPoint y: 543, distance: 153.1
click at [1282, 516] on li "Coordinate or schedule a tabletop exercise with [PERSON_NAME] and their breach …" at bounding box center [1310, 507] width 405 height 18
drag, startPoint x: 1110, startPoint y: 537, endPoint x: 1286, endPoint y: 537, distance: 176.0
click at [1286, 534] on li "Assist [PERSON_NAME] in interviewing breach coaches (identify candidates, sched…" at bounding box center [1310, 525] width 405 height 18
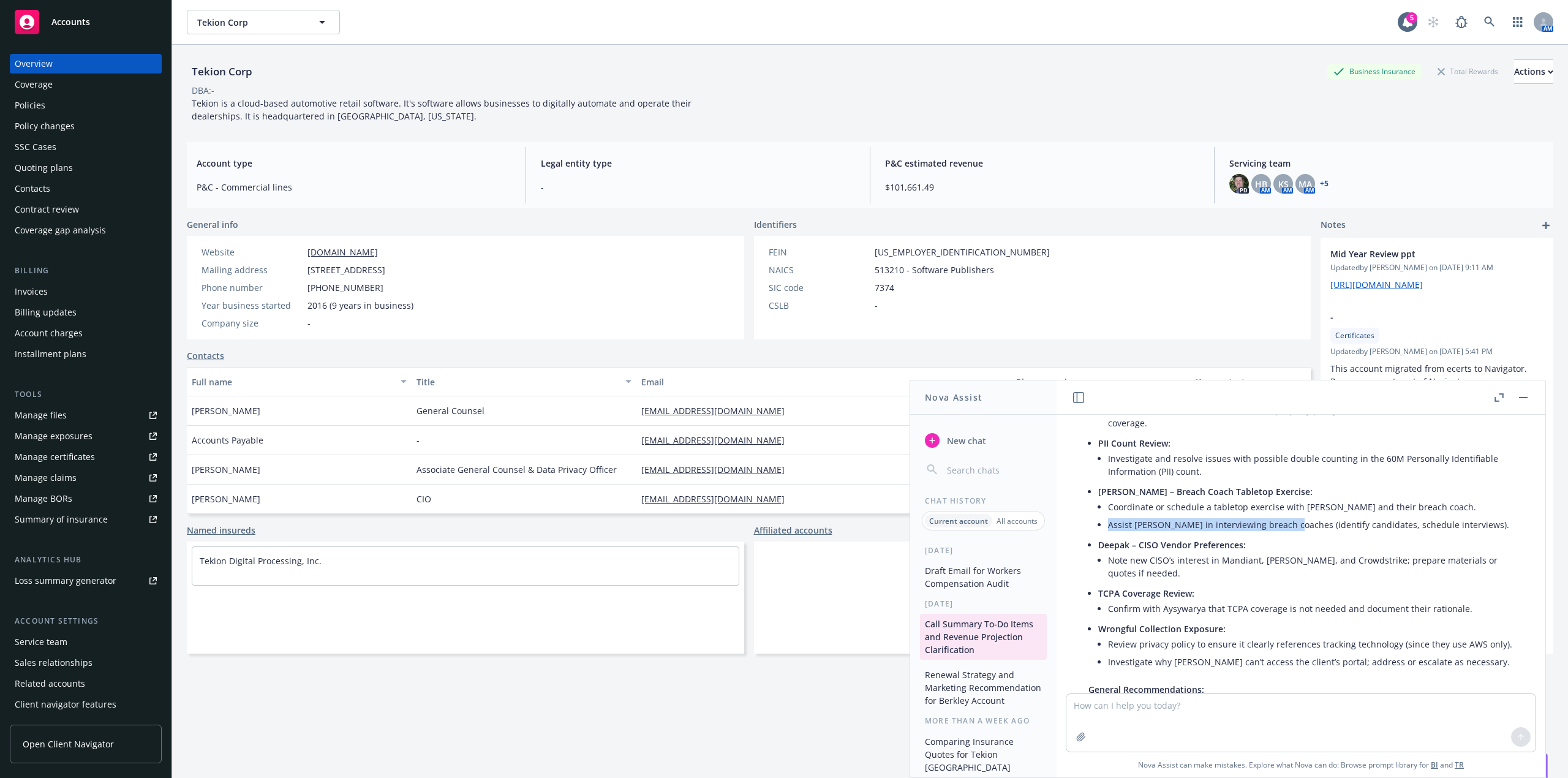
click at [1289, 534] on li "Assist [PERSON_NAME] in interviewing breach coaches (identify candidates, sched…" at bounding box center [1310, 525] width 405 height 18
drag, startPoint x: 1354, startPoint y: 537, endPoint x: 1187, endPoint y: 537, distance: 167.0
click at [1187, 534] on li "Assist [PERSON_NAME] in interviewing breach coaches (identify candidates, sched…" at bounding box center [1310, 525] width 405 height 18
drag, startPoint x: 1187, startPoint y: 537, endPoint x: 1180, endPoint y: 525, distance: 13.9
click at [1186, 534] on li "Assist [PERSON_NAME] in interviewing breach coaches (identify candidates, sched…" at bounding box center [1310, 525] width 405 height 18
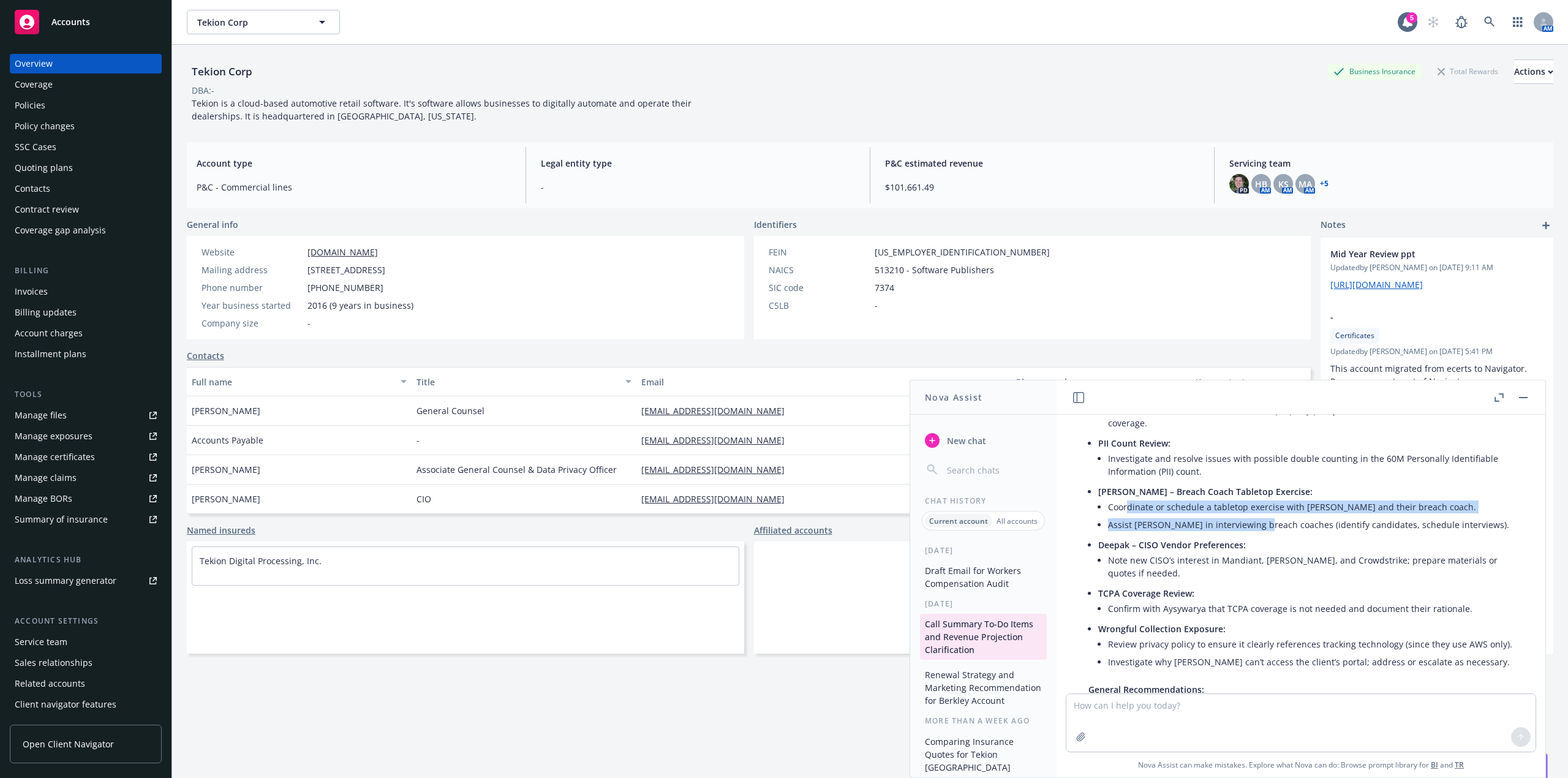
drag, startPoint x: 1126, startPoint y: 523, endPoint x: 1259, endPoint y: 540, distance: 134.1
click at [1258, 534] on ul "Coordinate or schedule a tabletop exercise with [PERSON_NAME] and their breach …" at bounding box center [1310, 516] width 405 height 36
click at [1259, 534] on li "Assist [PERSON_NAME] in interviewing breach coaches (identify candidates, sched…" at bounding box center [1310, 525] width 405 height 18
drag, startPoint x: 1409, startPoint y: 537, endPoint x: 1245, endPoint y: 537, distance: 164.0
click at [1245, 534] on li "Assist [PERSON_NAME] in interviewing breach coaches (identify candidates, sched…" at bounding box center [1310, 525] width 405 height 18
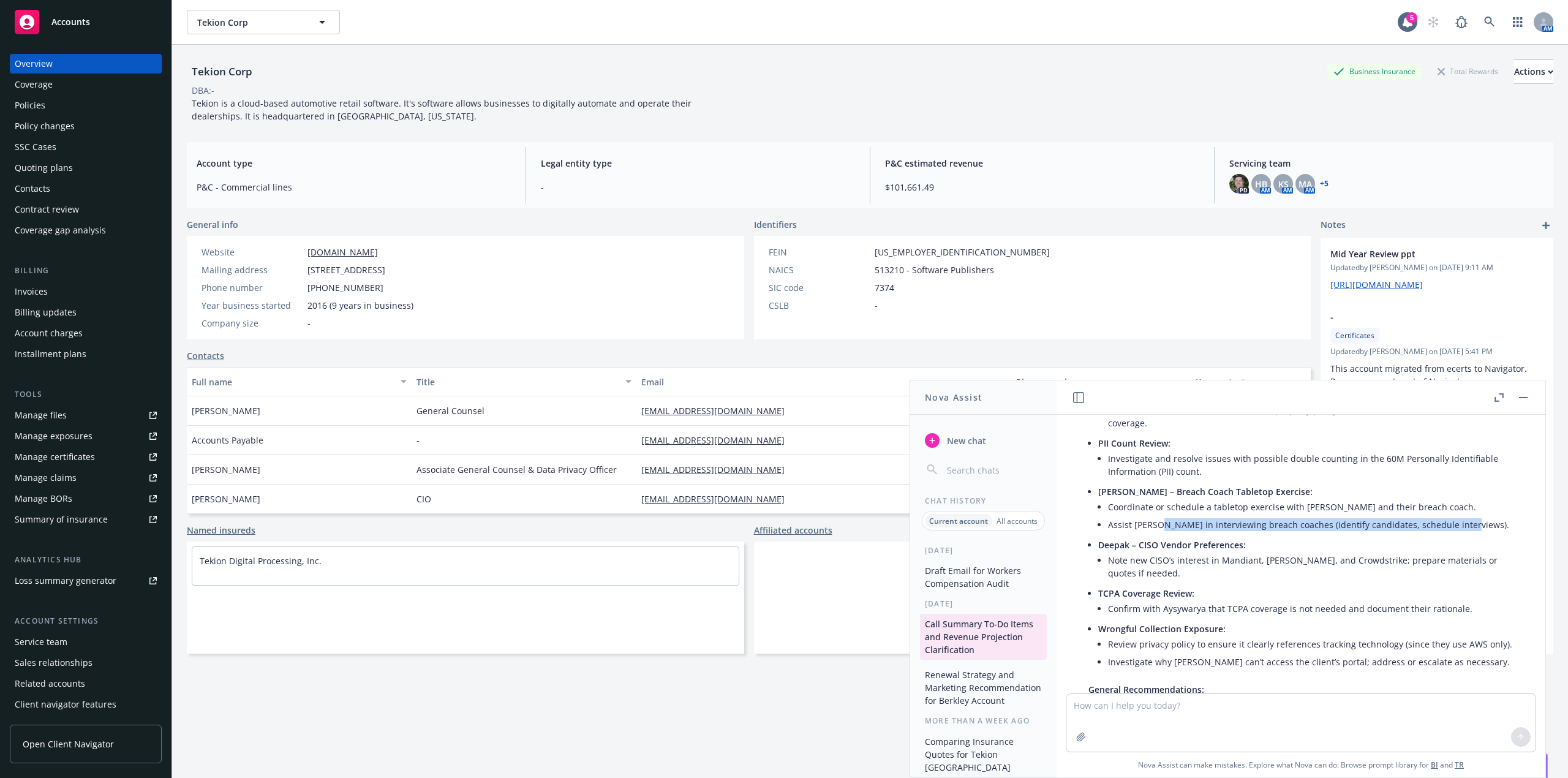
drag, startPoint x: 1455, startPoint y: 537, endPoint x: 1159, endPoint y: 530, distance: 296.1
click at [1159, 530] on li "Assist [PERSON_NAME] in interviewing breach coaches (identify candidates, sched…" at bounding box center [1310, 525] width 405 height 18
drag, startPoint x: 1125, startPoint y: 518, endPoint x: 1313, endPoint y: 530, distance: 188.4
click at [1313, 530] on ul "Coordinate or schedule a tabletop exercise with [PERSON_NAME] and their breach …" at bounding box center [1310, 516] width 405 height 36
click at [1313, 530] on li "Assist [PERSON_NAME] in interviewing breach coaches (identify candidates, sched…" at bounding box center [1310, 525] width 405 height 18
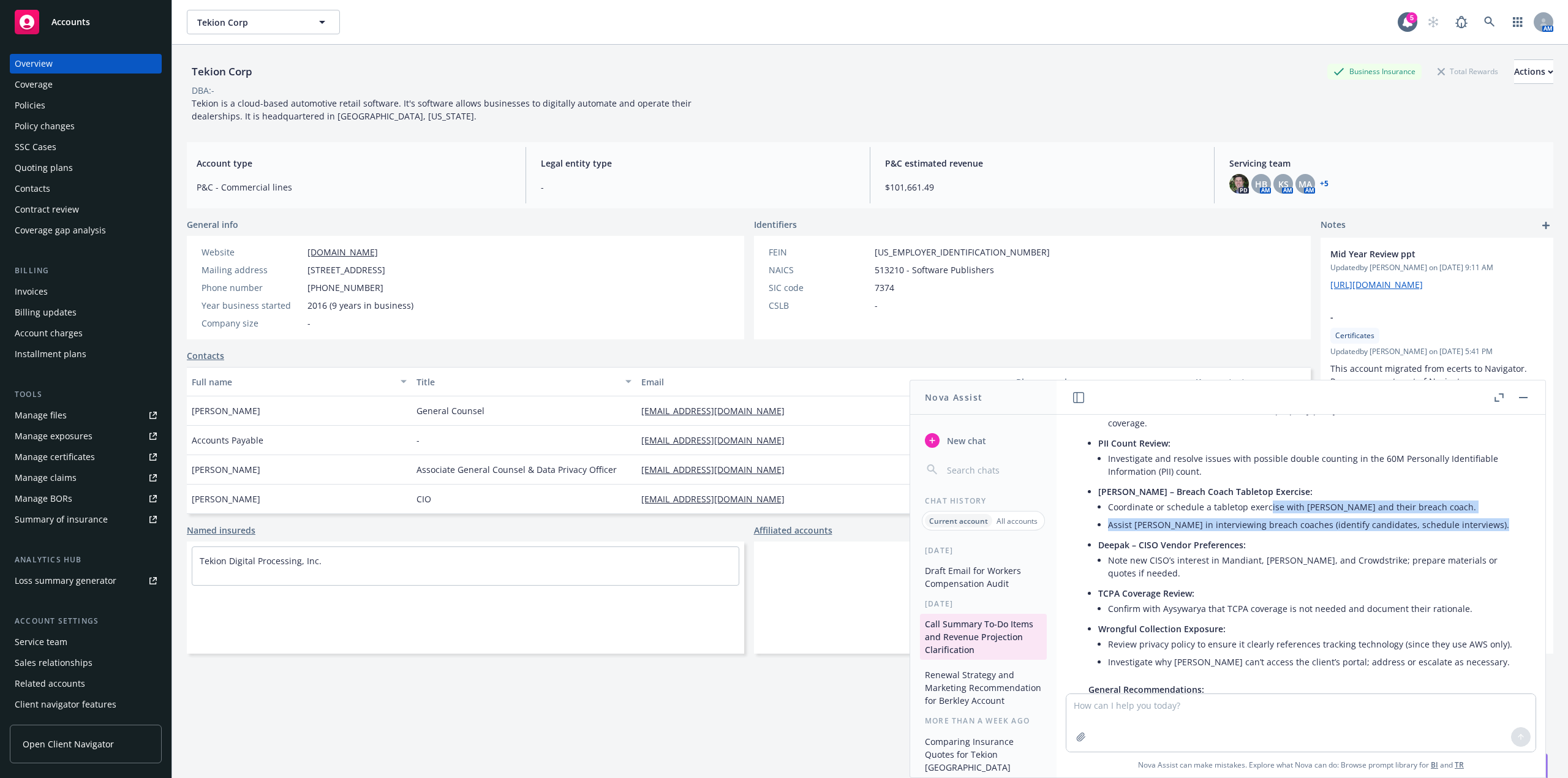
drag, startPoint x: 1266, startPoint y: 518, endPoint x: 1402, endPoint y: 549, distance: 139.5
click at [1402, 549] on ul "Partner Ecosystem & SOW: Develop steps or a framework for enabling partners to …" at bounding box center [1305, 427] width 415 height 490
click at [1402, 549] on li "Deepak – CISO Vendor Preferences: Note new CISO’s interest in Mandiant, [PERSON…" at bounding box center [1305, 560] width 415 height 49
drag, startPoint x: 1113, startPoint y: 518, endPoint x: 1279, endPoint y: 527, distance: 166.2
click at [1279, 516] on li "Coordinate or schedule a tabletop exercise with [PERSON_NAME] and their breach …" at bounding box center [1310, 507] width 405 height 18
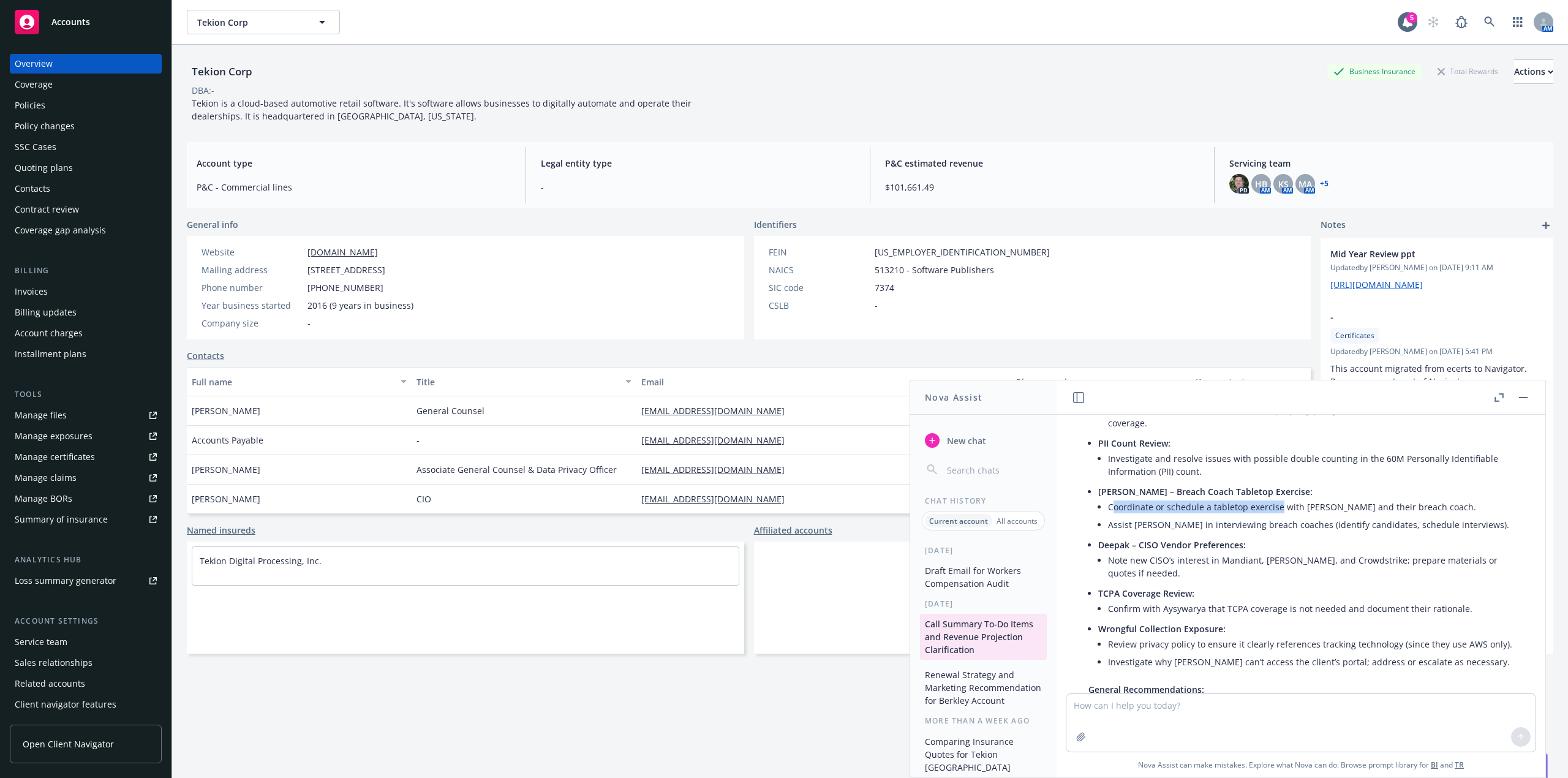
click at [1279, 516] on li "Coordinate or schedule a tabletop exercise with [PERSON_NAME] and their breach …" at bounding box center [1310, 507] width 405 height 18
drag, startPoint x: 1156, startPoint y: 520, endPoint x: 1354, endPoint y: 519, distance: 198.0
click at [1354, 516] on li "Coordinate or schedule a tabletop exercise with [PERSON_NAME] and their breach …" at bounding box center [1310, 507] width 405 height 18
drag, startPoint x: 1140, startPoint y: 554, endPoint x: 1351, endPoint y: 567, distance: 211.4
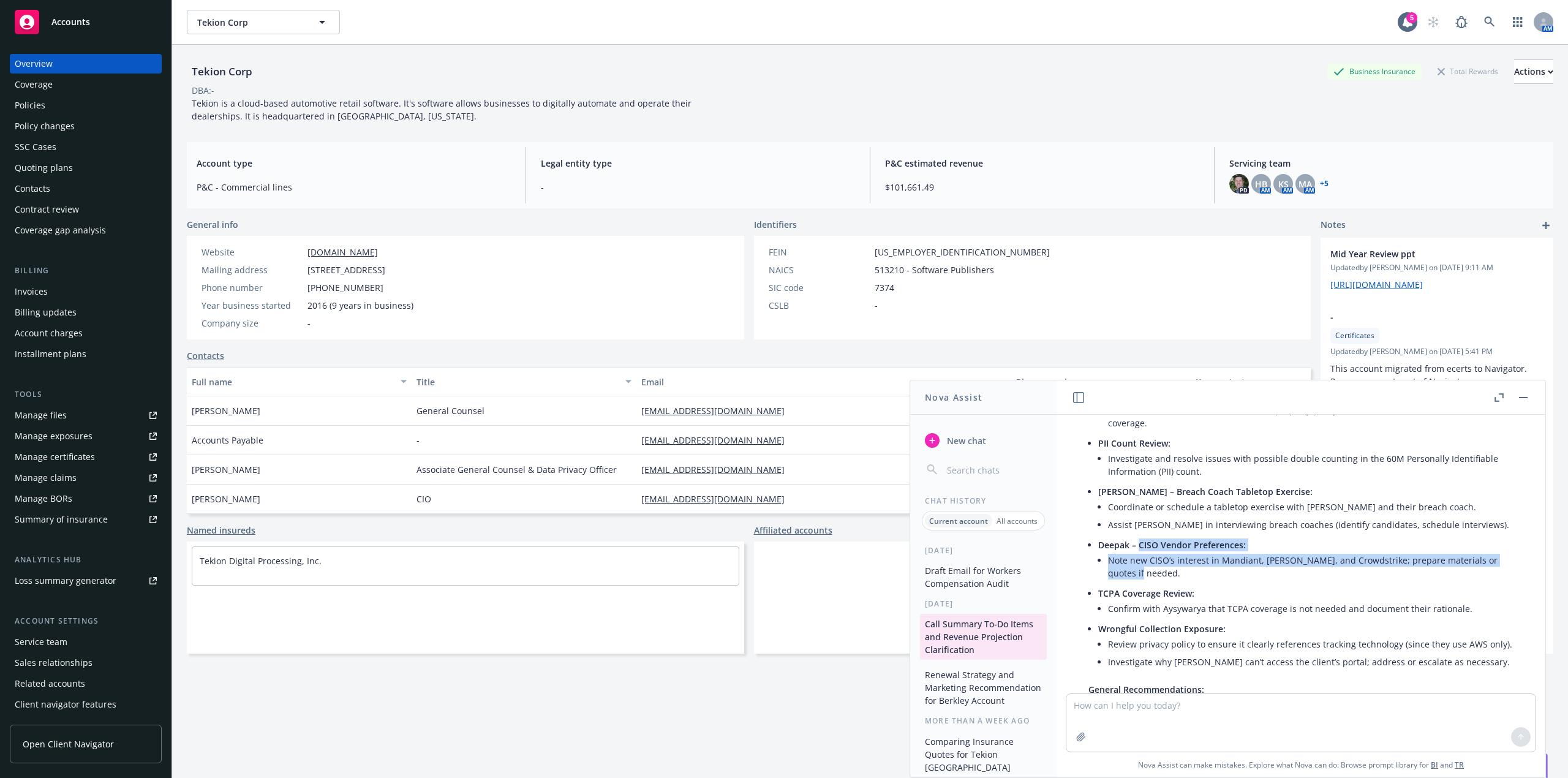
click at [1211, 583] on li "Deepak – CISO Vendor Preferences: Note new CISO’s interest in Mandiant, [PERSON…" at bounding box center [1305, 560] width 415 height 49
copy li "CISO Vendor Preferences: Note new CISO’s interest in Mandiant, [PERSON_NAME], a…"
drag, startPoint x: 1160, startPoint y: 621, endPoint x: 1345, endPoint y: 625, distance: 185.0
click at [1345, 618] on li "Confirm with Aysywarya that TCPA coverage is not needed and document their rati…" at bounding box center [1310, 609] width 405 height 18
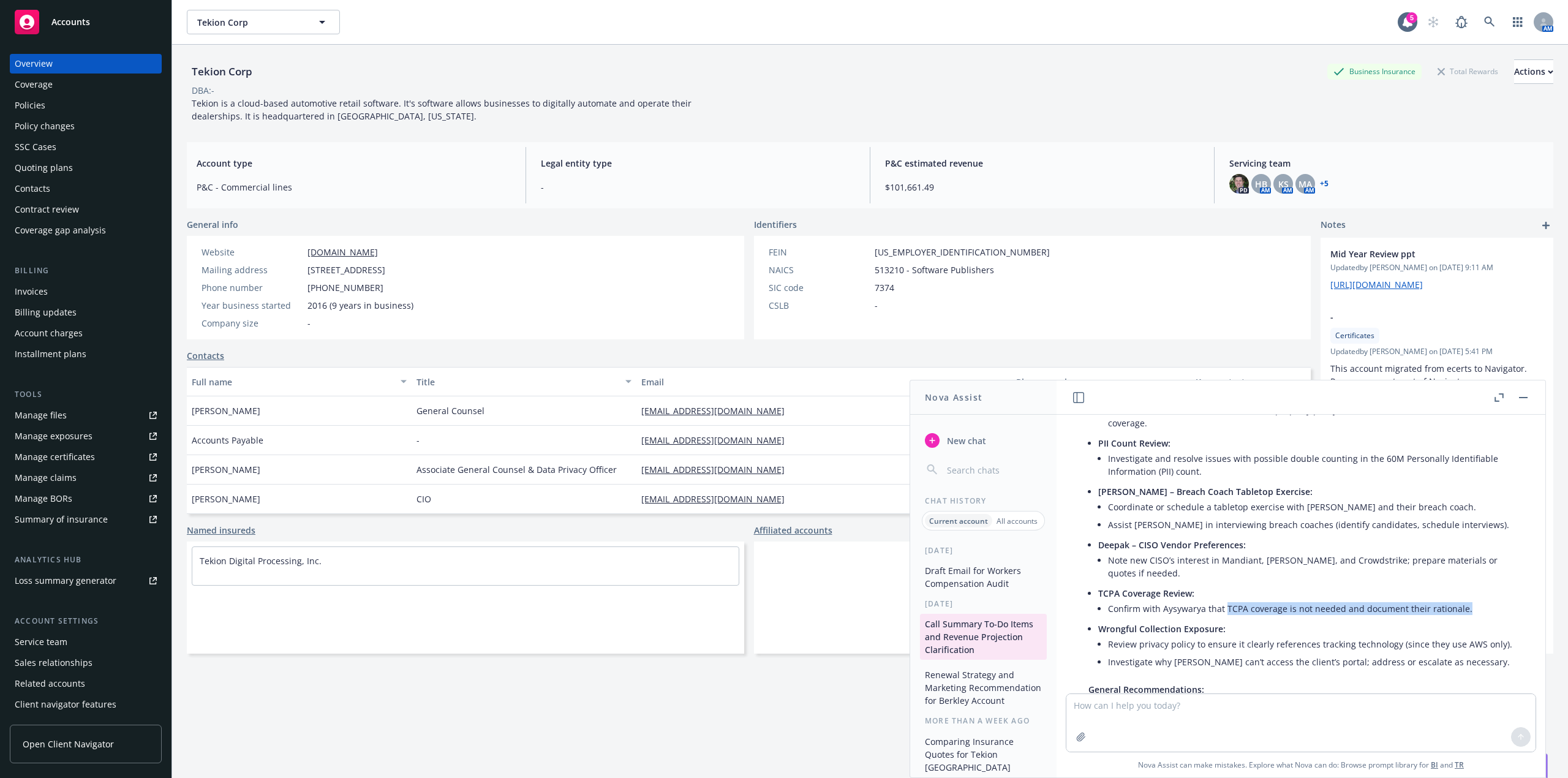
drag, startPoint x: 1225, startPoint y: 621, endPoint x: 1567, endPoint y: 577, distance: 344.8
click at [1481, 607] on li "TCPA Coverage Review: Confirm with Aysywarya that TCPA coverage is not needed a…" at bounding box center [1305, 603] width 415 height 36
copy li "Confirm with [PERSON_NAME] that"
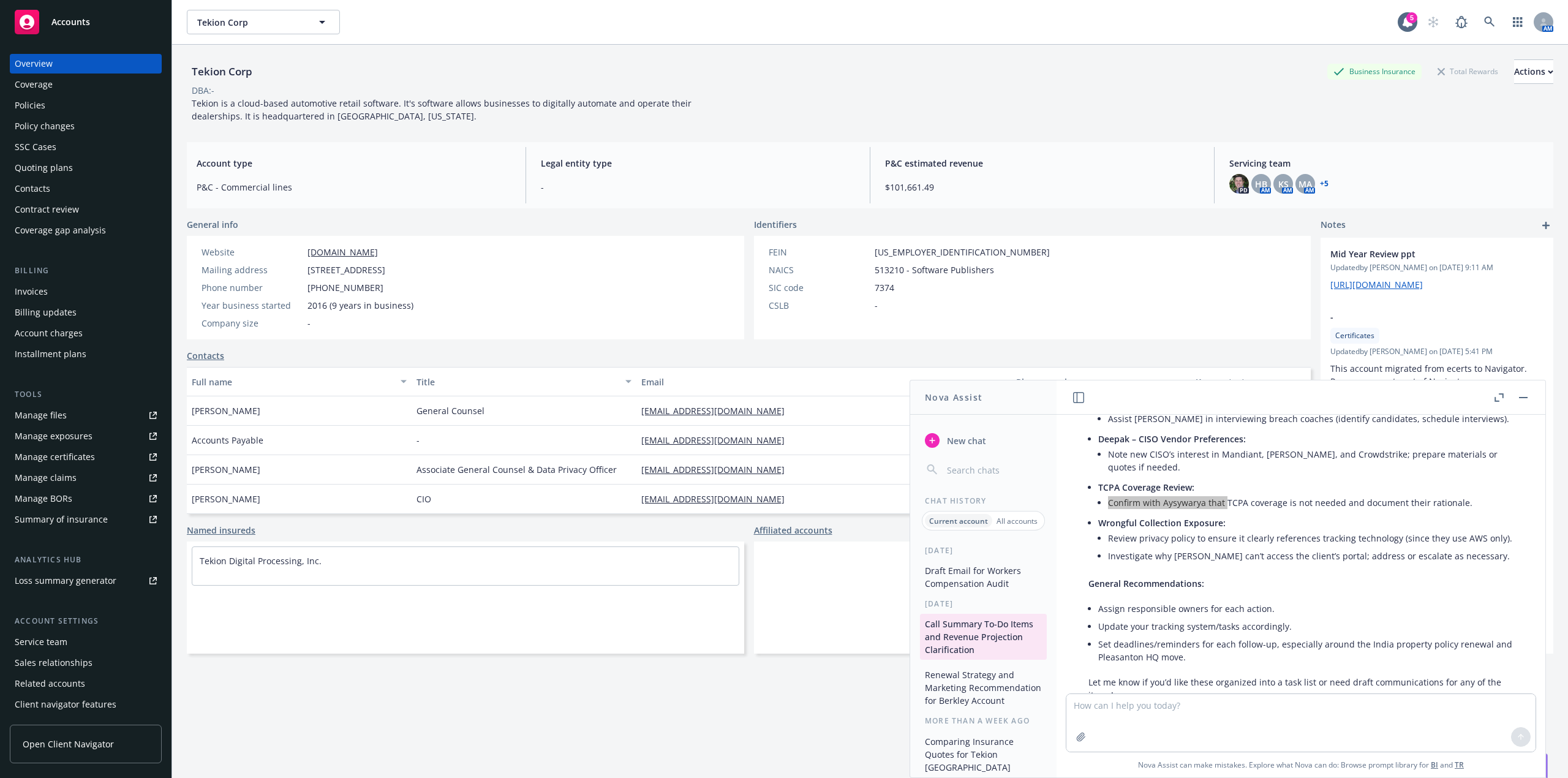
scroll to position [639, 0]
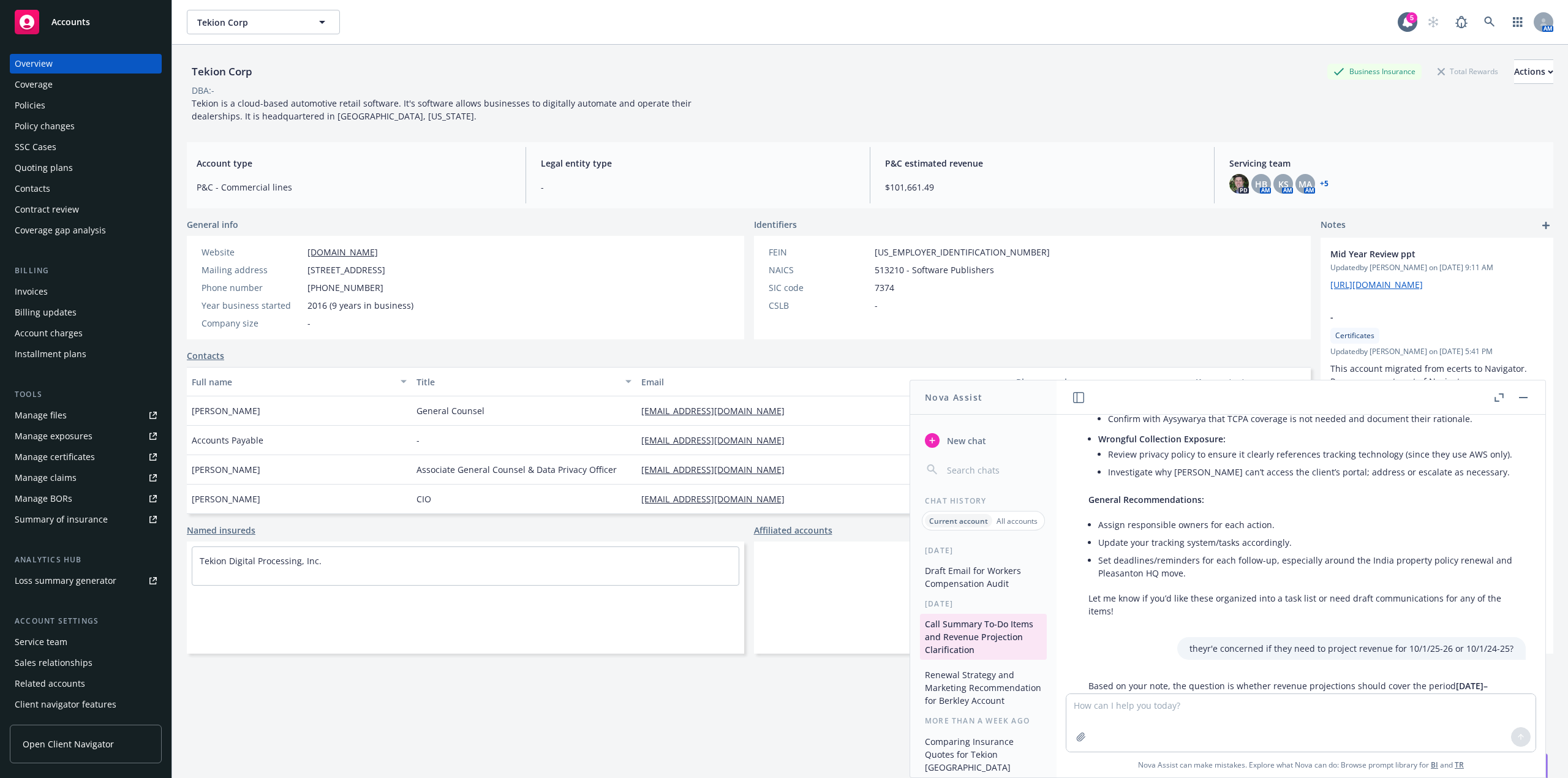
click at [1121, 505] on span "General Recommendations:" at bounding box center [1147, 500] width 116 height 12
drag, startPoint x: 1111, startPoint y: 527, endPoint x: 1223, endPoint y: 591, distance: 129.0
click at [1223, 591] on div "Based on your call summary notes, here’s a clear list of to-do items and action…" at bounding box center [1300, 294] width 449 height 657
click at [1223, 582] on li "Set deadlines/reminders for each follow-up, especially around the India propert…" at bounding box center [1305, 566] width 415 height 31
drag, startPoint x: 1121, startPoint y: 593, endPoint x: 1098, endPoint y: 567, distance: 34.7
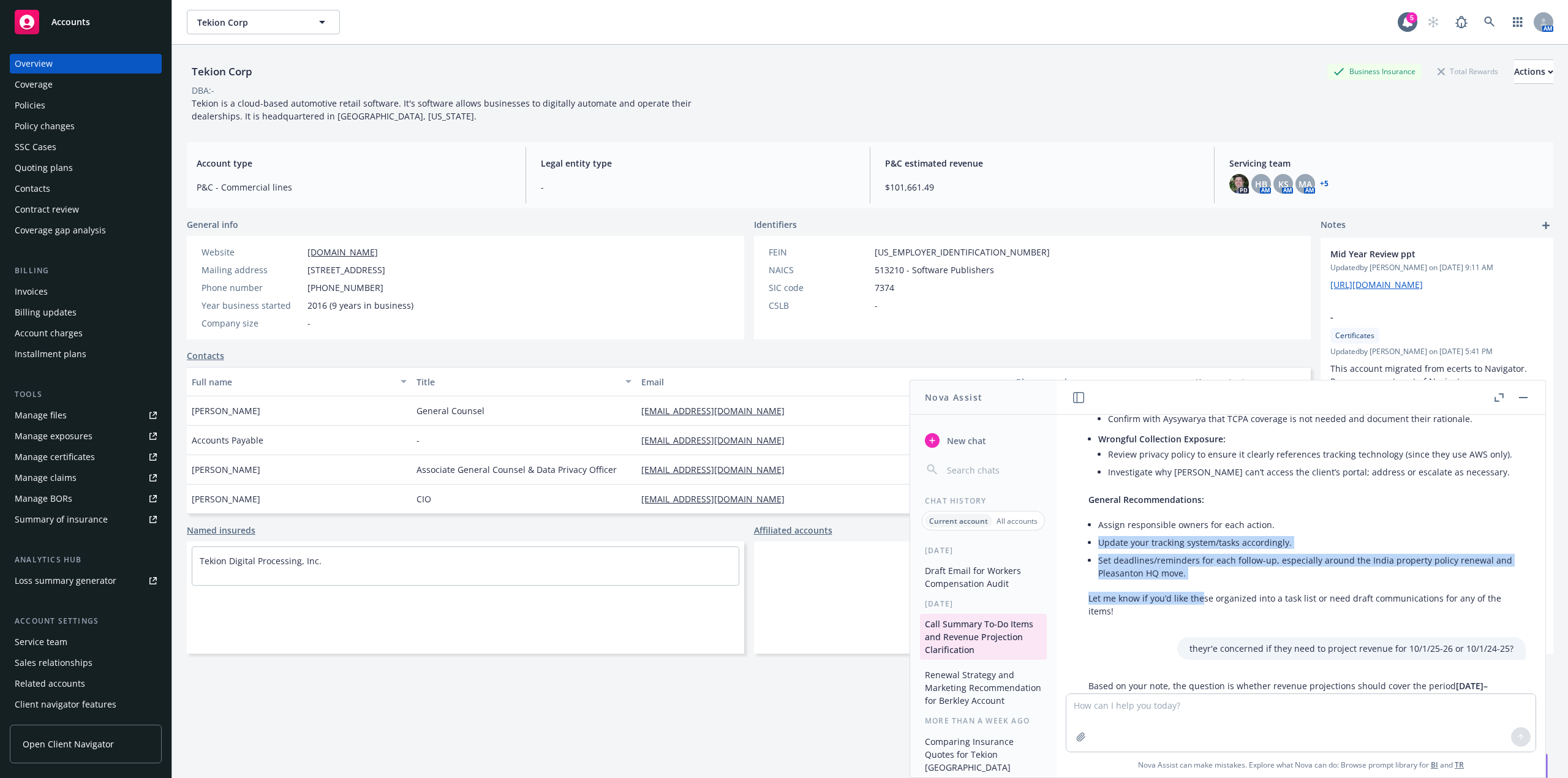
click at [1098, 569] on div "Based on your call summary notes, here’s a clear list of to-do items and action…" at bounding box center [1300, 294] width 449 height 657
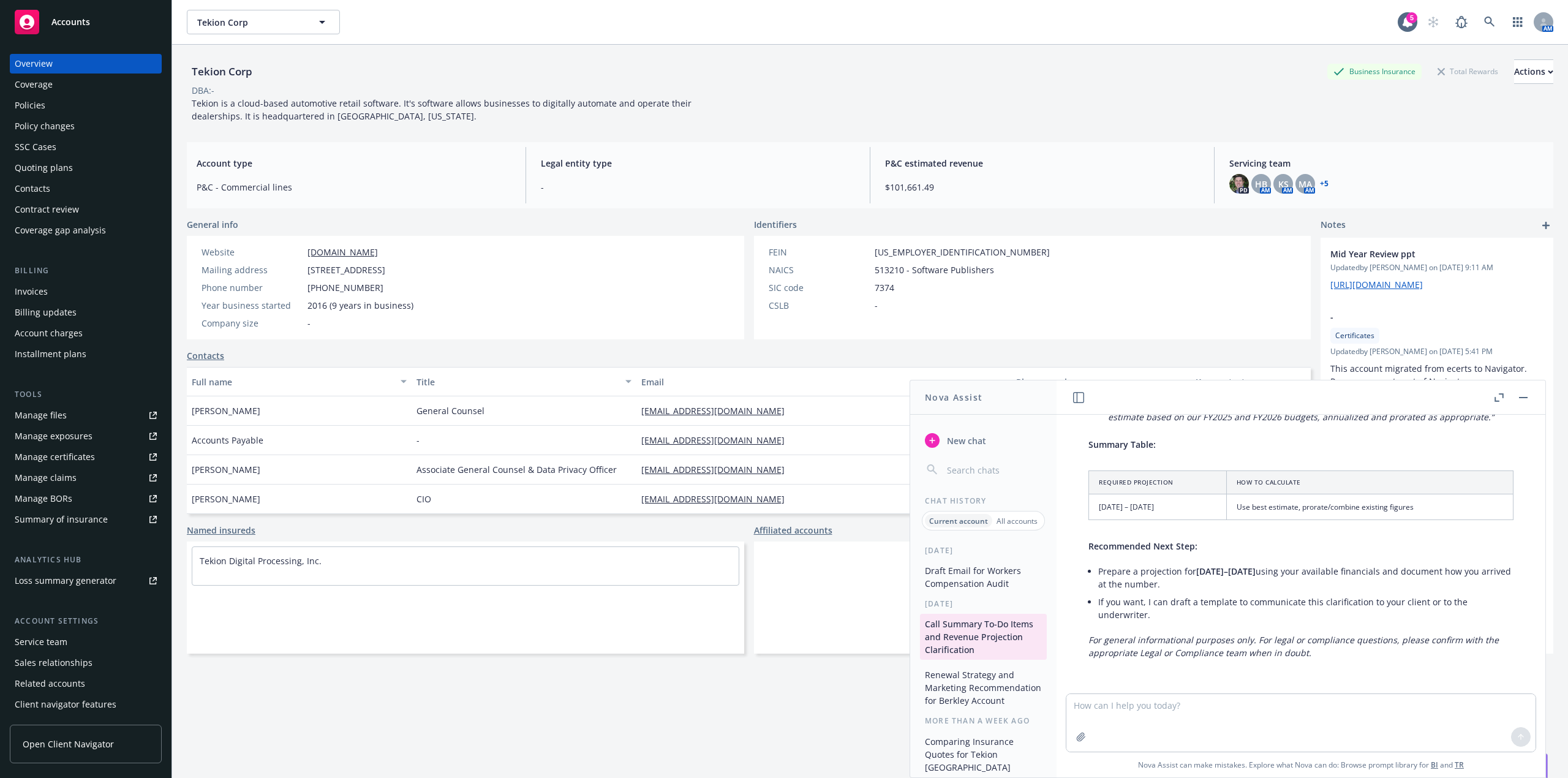
scroll to position [1591, 0]
click at [37, 104] on div "Policies" at bounding box center [30, 106] width 31 height 20
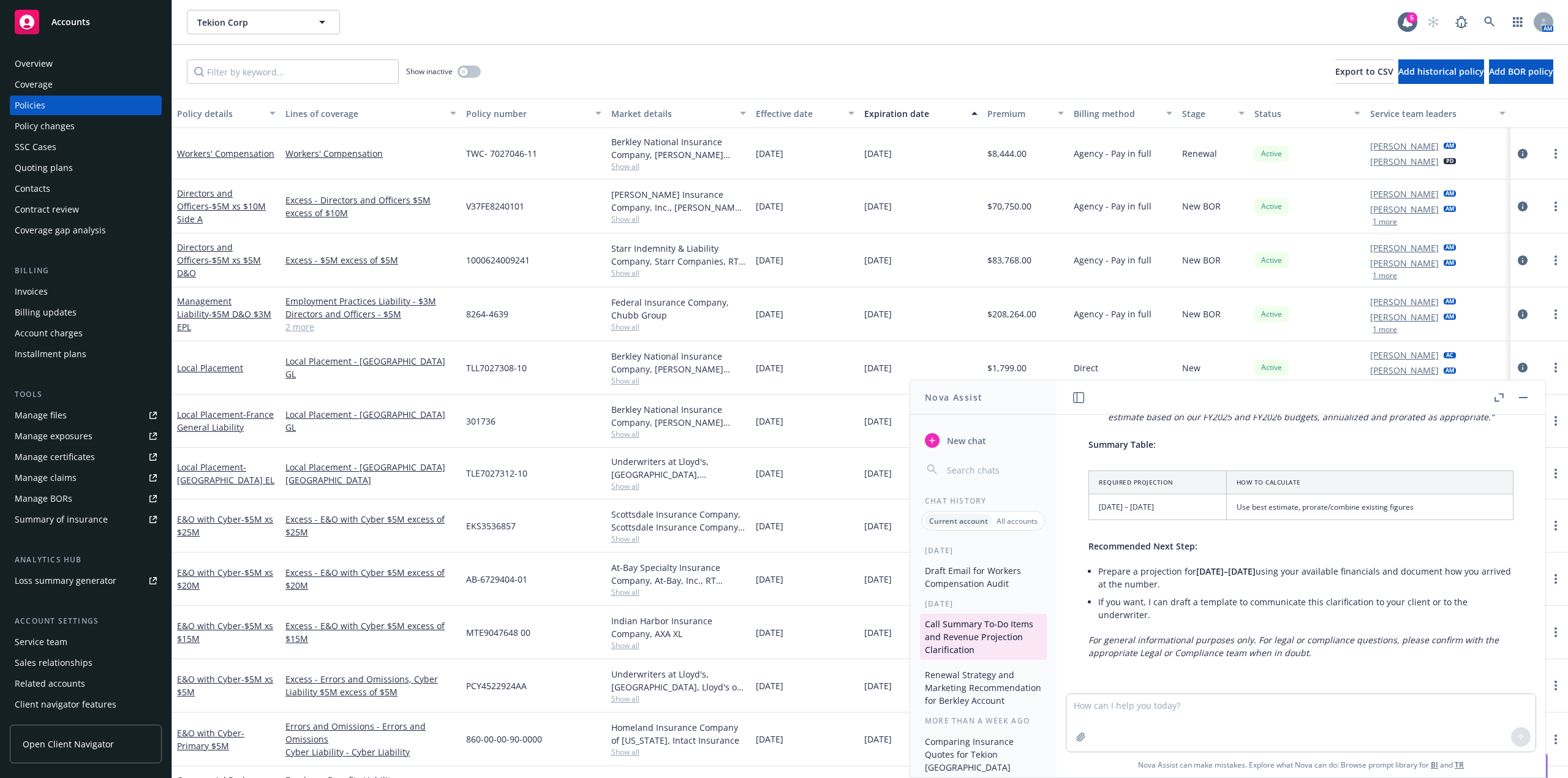
click at [45, 64] on div "Overview" at bounding box center [34, 64] width 38 height 20
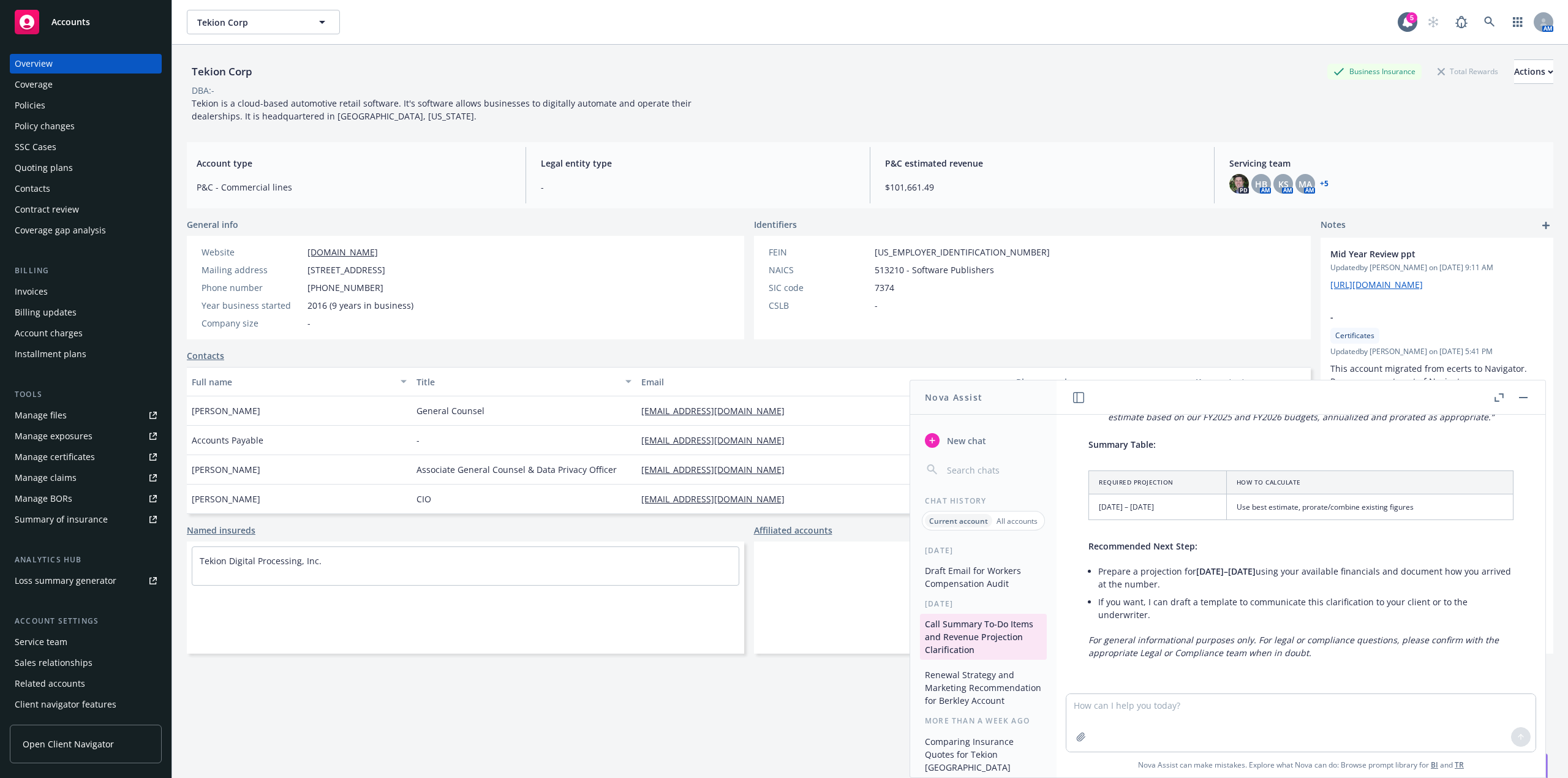
click at [758, 130] on div "Tekion Corp Business Insurance Total Rewards Actions DBA: - Tekion is a cloud-b…" at bounding box center [871, 89] width 1367 height 88
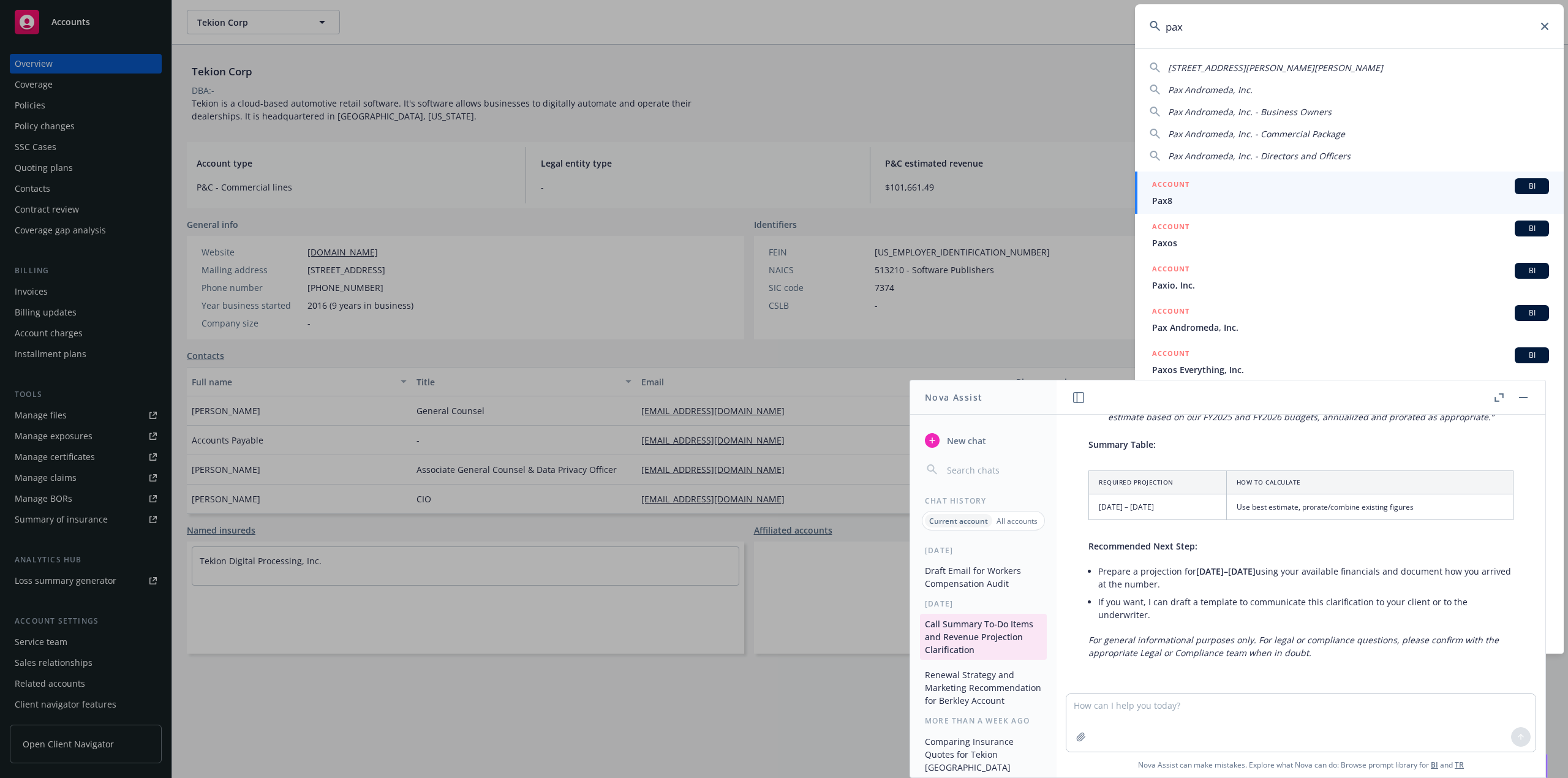
type input "pax"
click at [1532, 191] on span "BI" at bounding box center [1531, 185] width 25 height 11
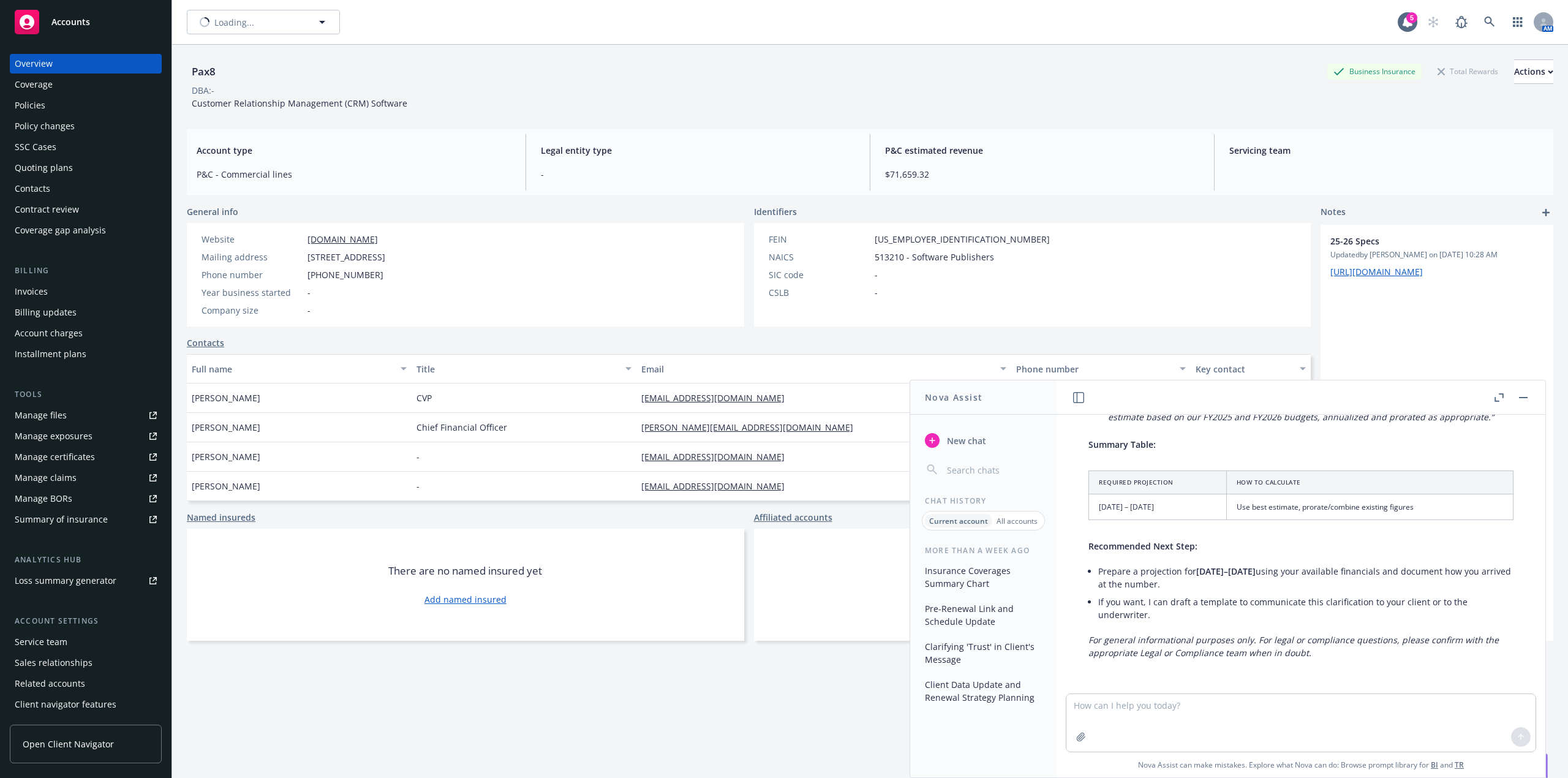
click at [1522, 395] on button "button" at bounding box center [1523, 397] width 15 height 15
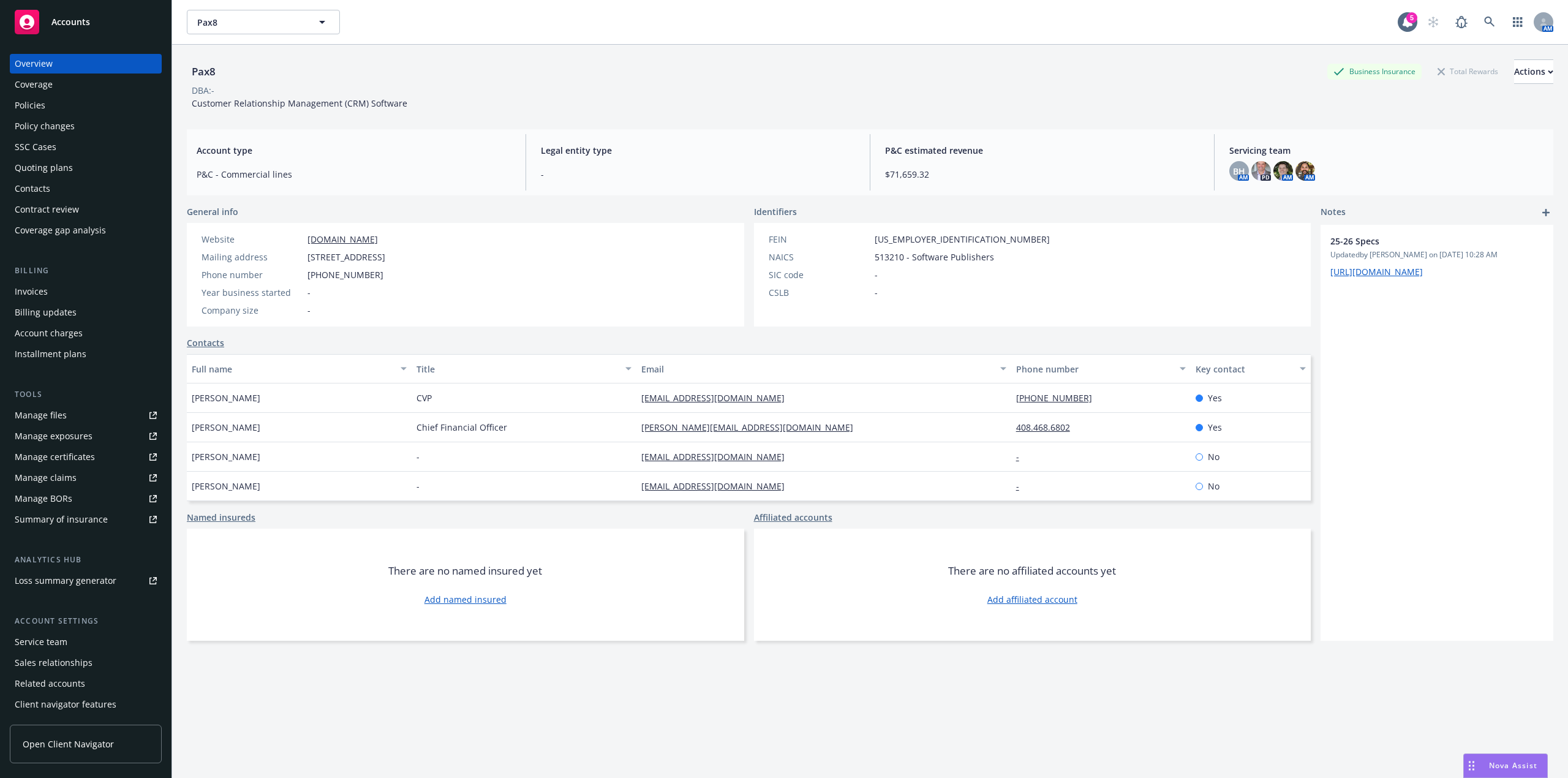
click at [25, 106] on div "Policies" at bounding box center [30, 106] width 31 height 20
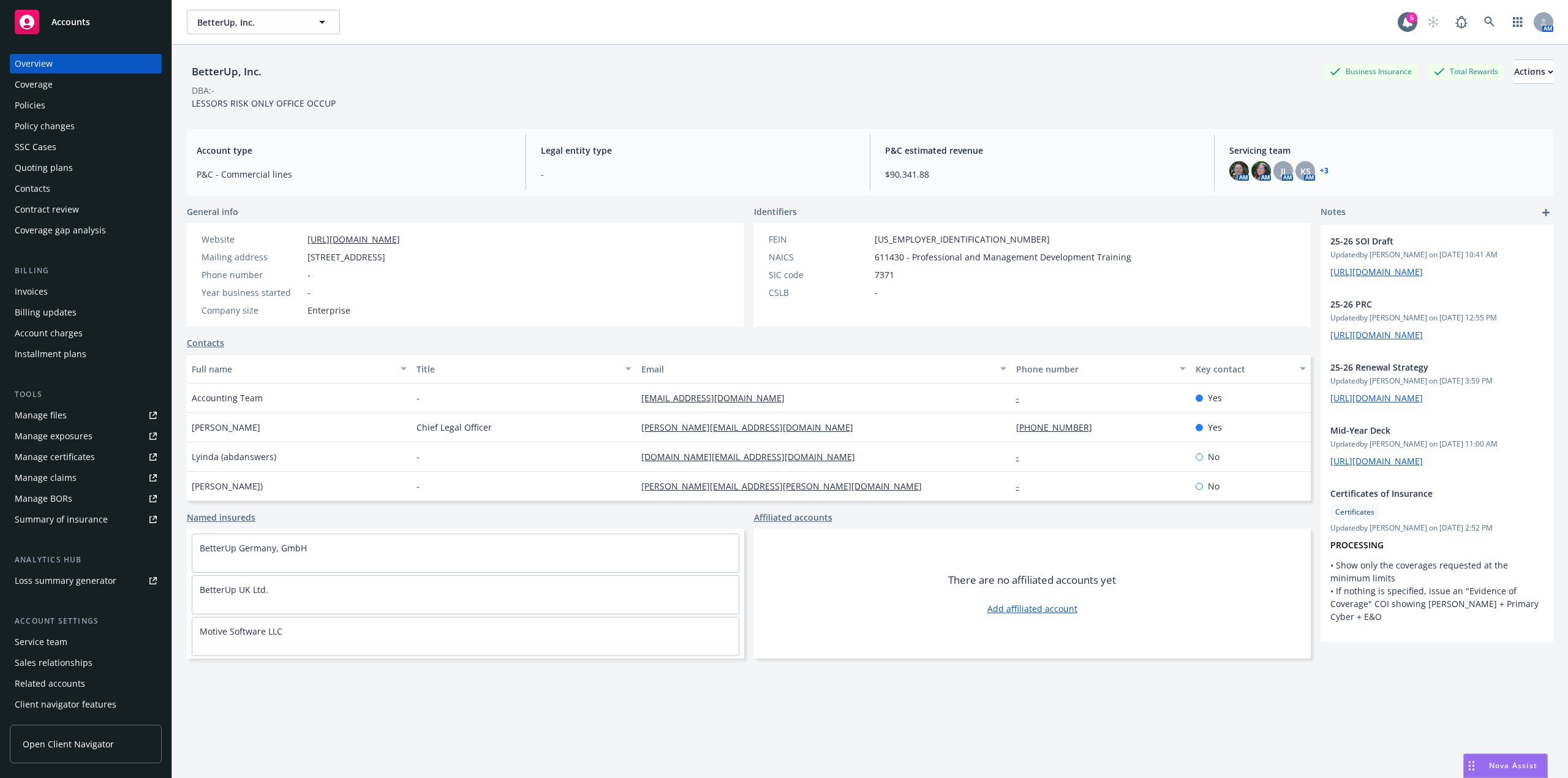
drag, startPoint x: 53, startPoint y: 210, endPoint x: 38, endPoint y: 211, distance: 15.0
click at [53, 210] on div "Contract review" at bounding box center [47, 209] width 65 height 20
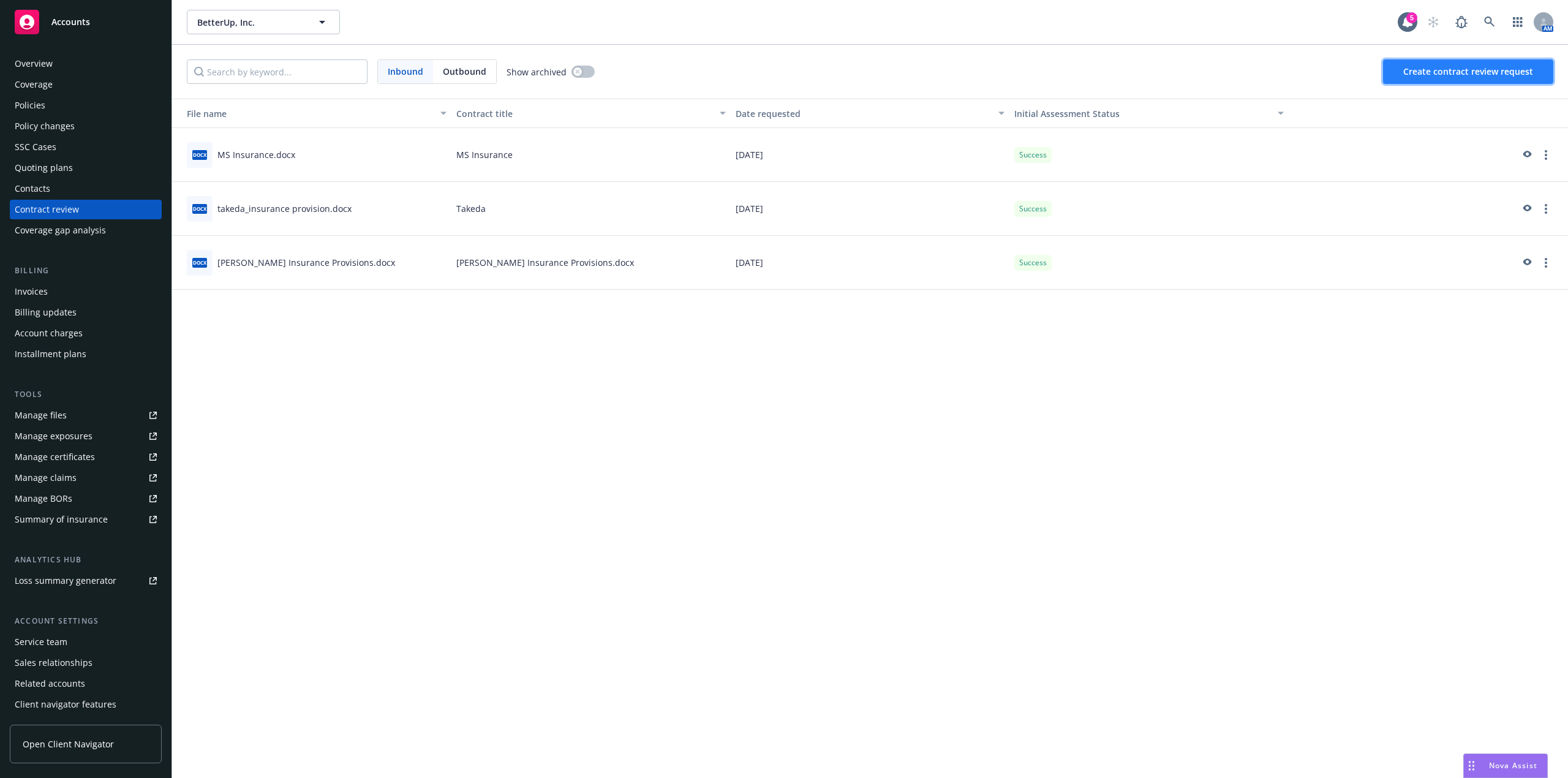
click at [1425, 77] on span "Create contract review request" at bounding box center [1468, 72] width 130 height 12
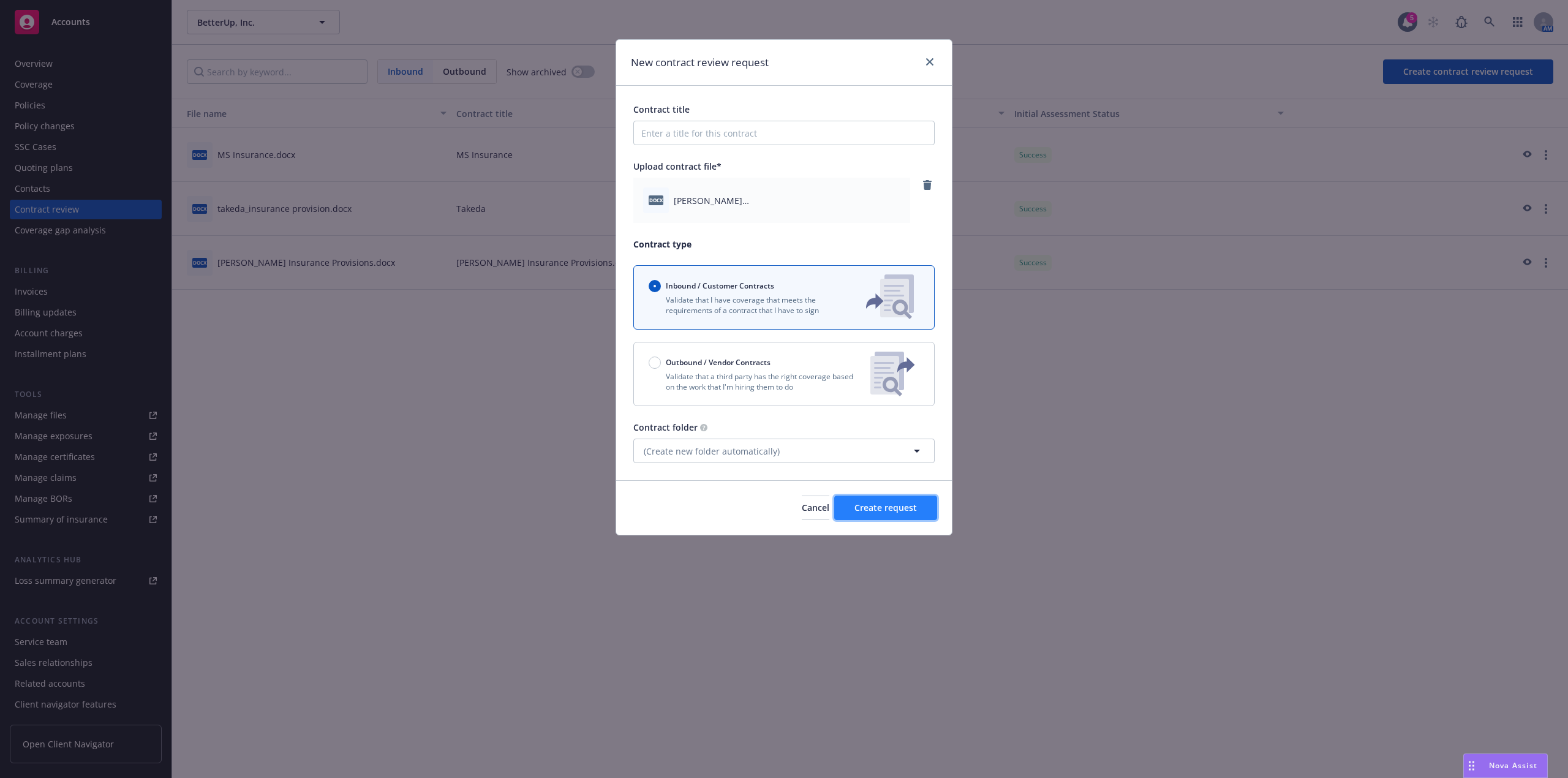
click at [881, 515] on button "Create request" at bounding box center [885, 507] width 103 height 25
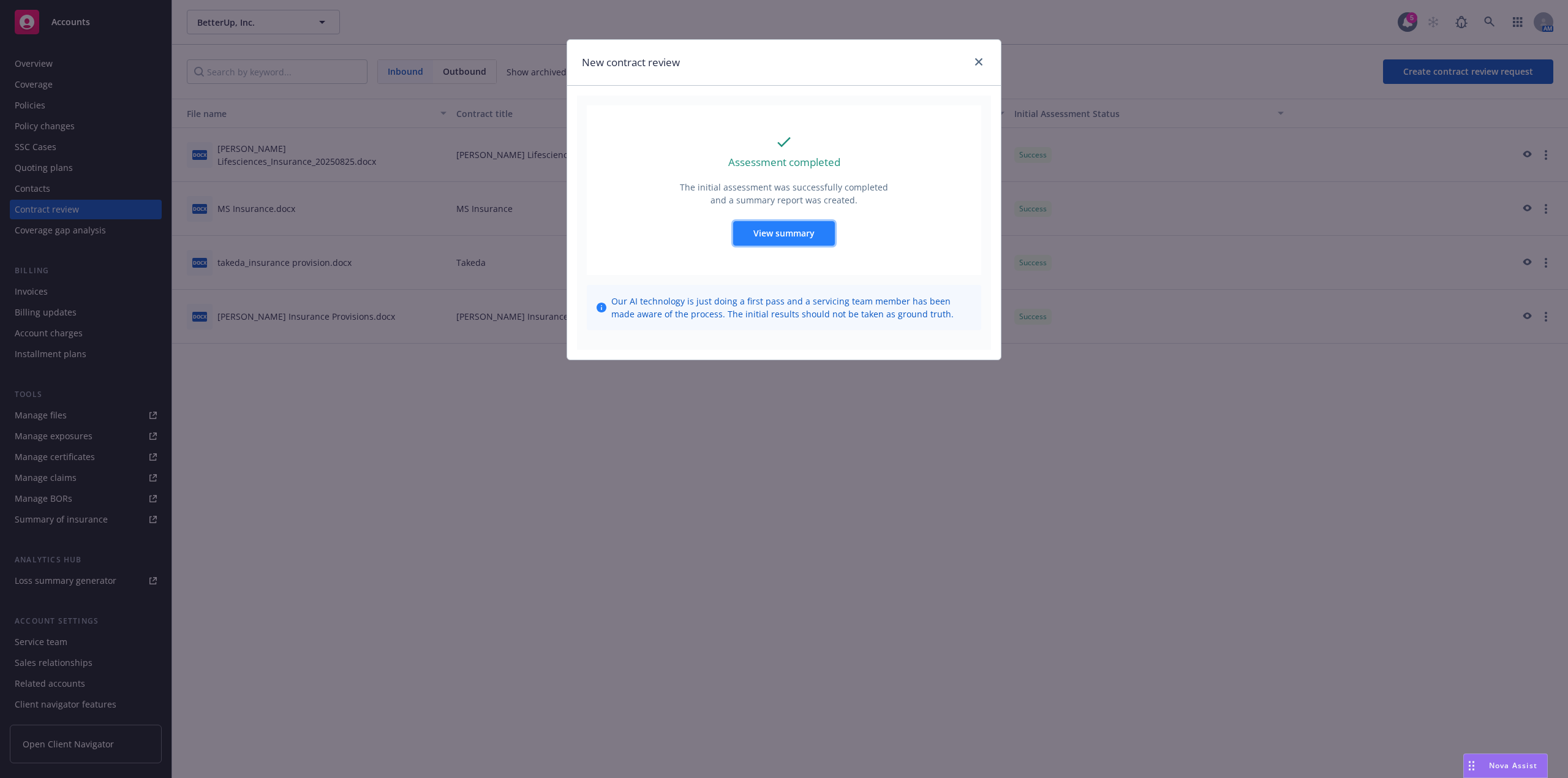
click at [795, 235] on span "View summary" at bounding box center [783, 233] width 61 height 12
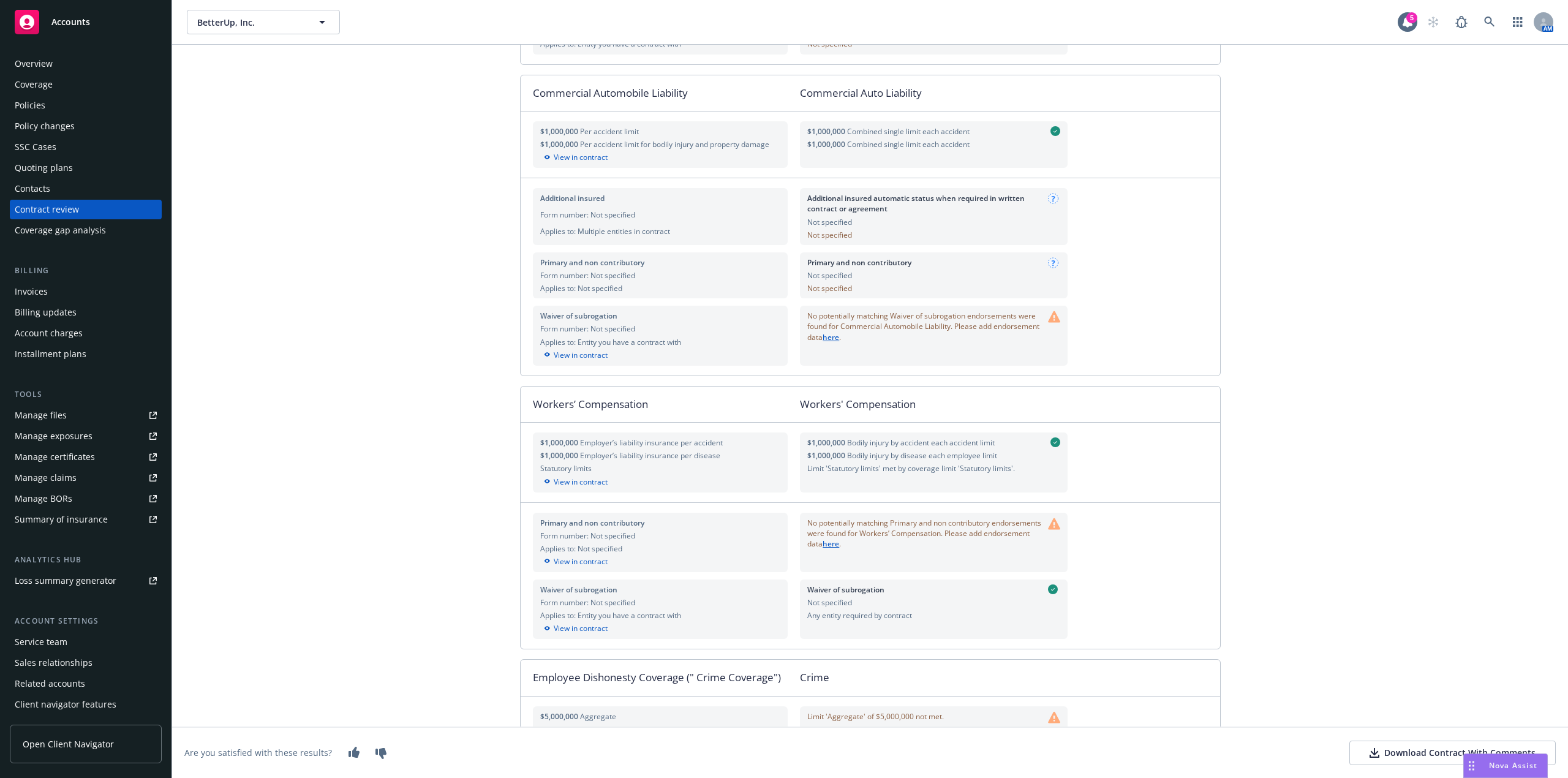
scroll to position [572, 0]
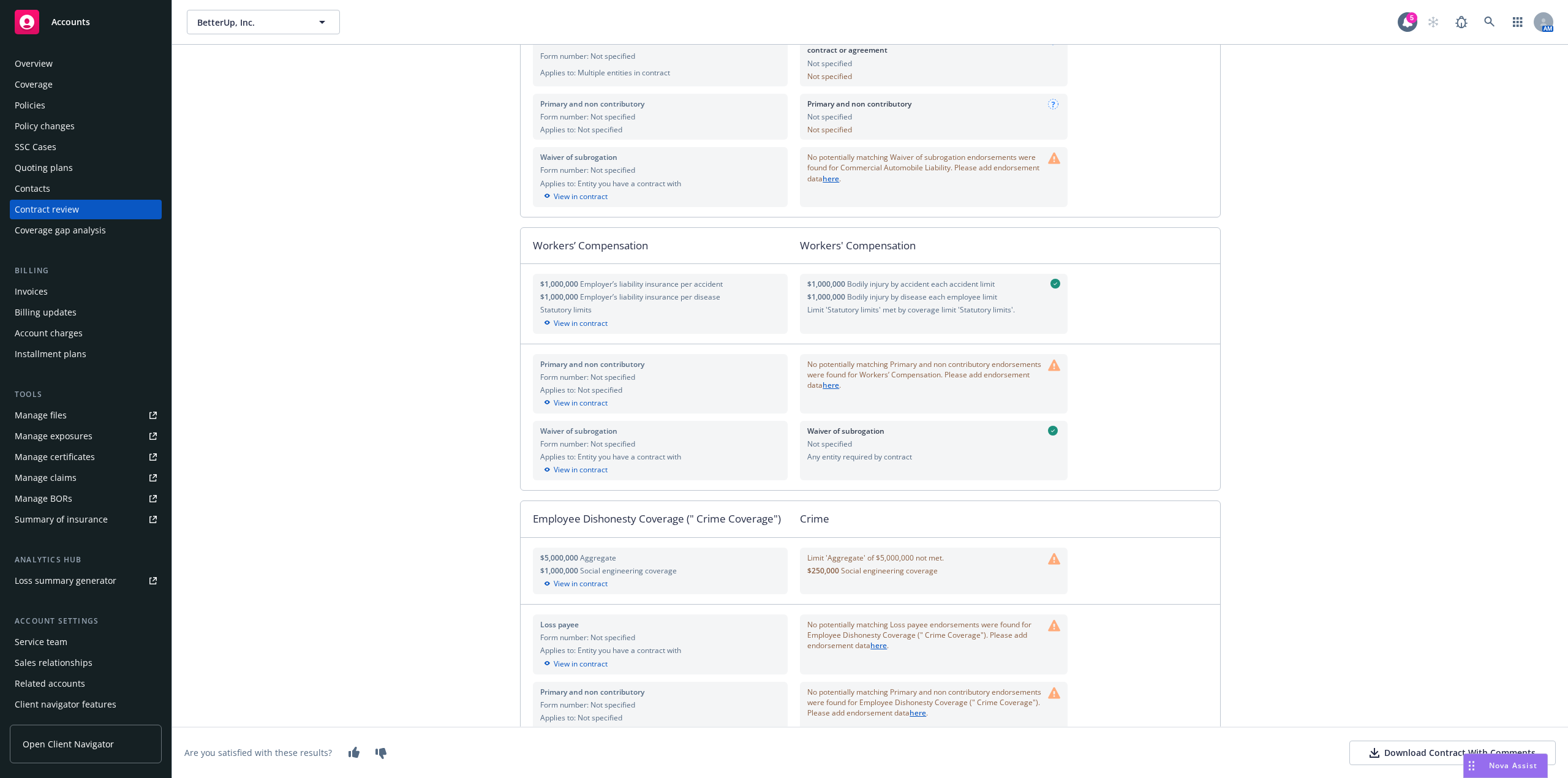
click at [1415, 753] on div "Download Contract With Comments" at bounding box center [1452, 752] width 166 height 12
